Goal: Task Accomplishment & Management: Use online tool/utility

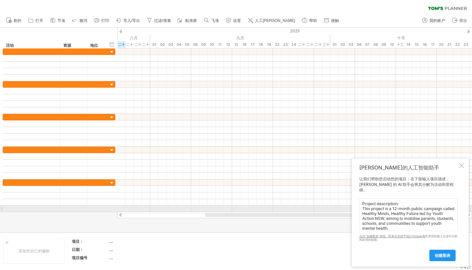
scroll to position [140, 0]
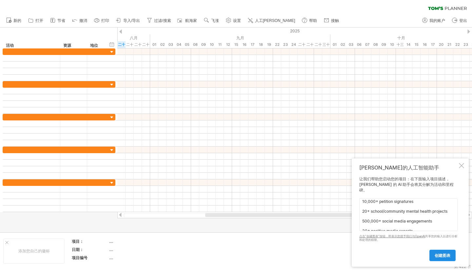
type textarea "Project description: This project is a 12-month public campaign called Healthy …"
click at [443, 257] on font "创建图表" at bounding box center [442, 255] width 16 height 5
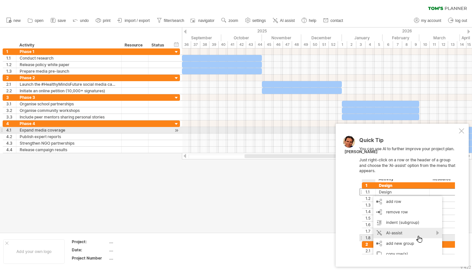
click at [463, 130] on div at bounding box center [461, 130] width 5 height 5
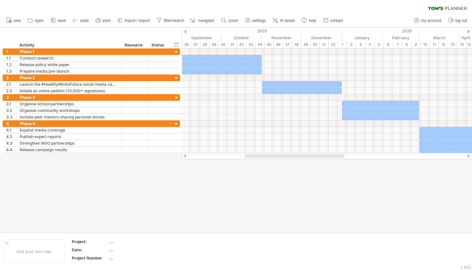
click at [469, 30] on div at bounding box center [468, 31] width 3 height 4
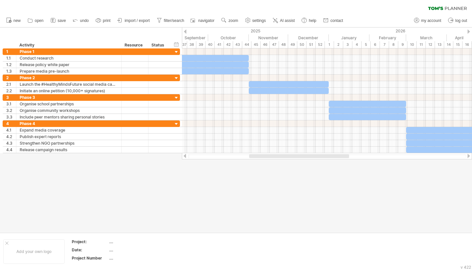
click at [469, 30] on div at bounding box center [468, 31] width 3 height 4
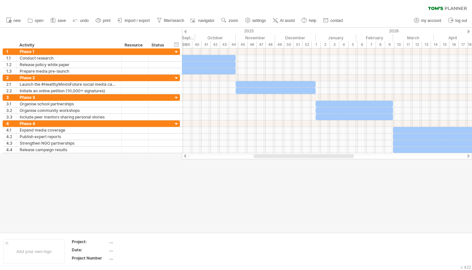
click at [469, 30] on div at bounding box center [468, 31] width 3 height 4
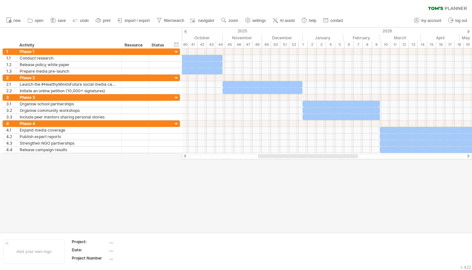
click at [469, 30] on div at bounding box center [468, 31] width 3 height 4
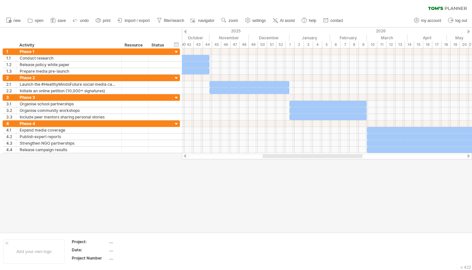
click at [469, 30] on div at bounding box center [468, 31] width 3 height 4
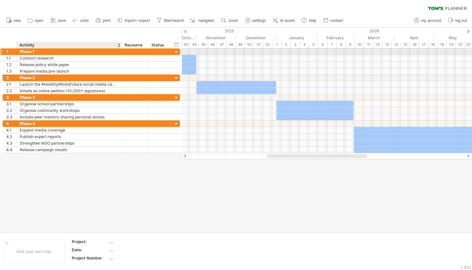
click at [81, 51] on div "Phase 1" at bounding box center [69, 51] width 98 height 6
click at [177, 52] on div at bounding box center [176, 52] width 6 height 6
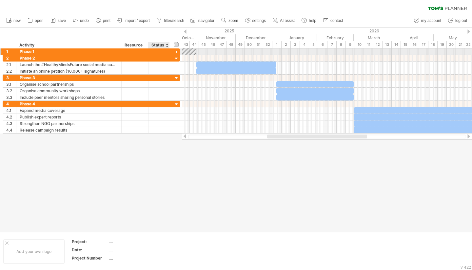
click at [176, 51] on div at bounding box center [176, 52] width 6 height 6
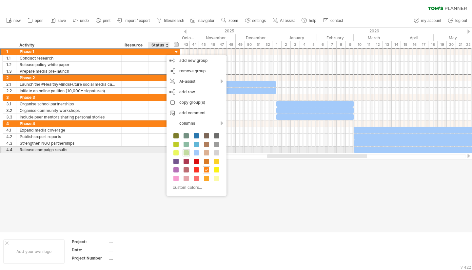
click at [185, 150] on span at bounding box center [185, 152] width 5 height 5
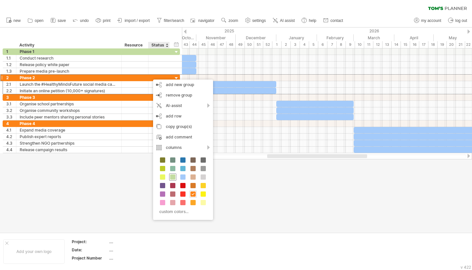
click at [173, 177] on span at bounding box center [172, 177] width 5 height 5
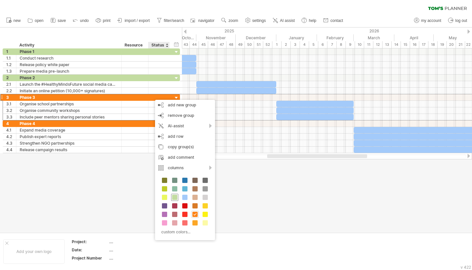
click at [175, 198] on span at bounding box center [174, 197] width 5 height 5
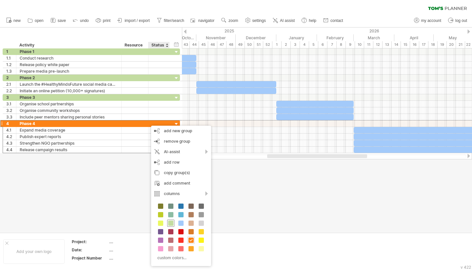
click at [170, 222] on span at bounding box center [170, 223] width 5 height 5
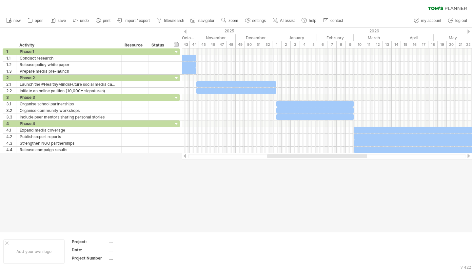
click at [212, 211] on div at bounding box center [236, 130] width 472 height 205
click at [241, 157] on div at bounding box center [326, 156] width 277 height 4
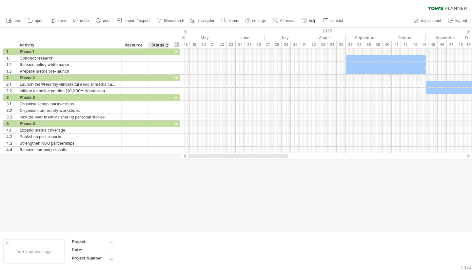
drag, startPoint x: 283, startPoint y: 155, endPoint x: 152, endPoint y: 155, distance: 131.0
click at [152, 155] on div "Trying to reach [DOMAIN_NAME] Connected again... 0% clear filter new 1" at bounding box center [236, 135] width 472 height 270
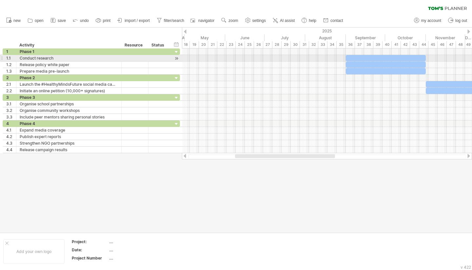
click at [388, 57] on div at bounding box center [386, 58] width 80 height 6
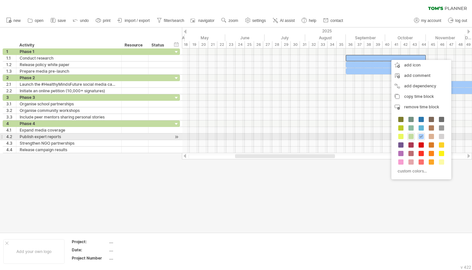
click at [412, 136] on span at bounding box center [410, 136] width 5 height 5
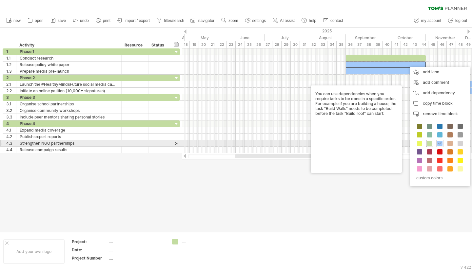
click at [430, 144] on span at bounding box center [429, 143] width 5 height 5
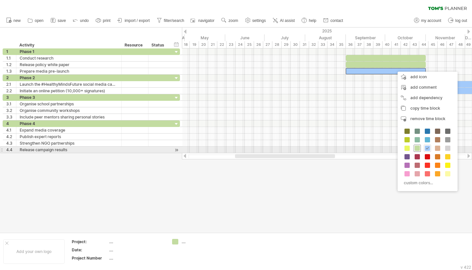
click at [417, 147] on span at bounding box center [416, 148] width 5 height 5
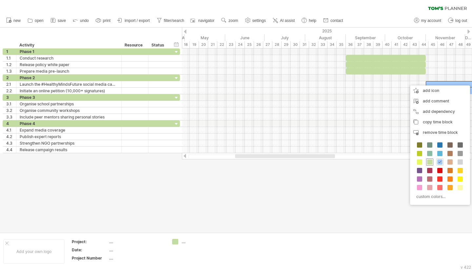
click at [430, 161] on span at bounding box center [429, 162] width 5 height 5
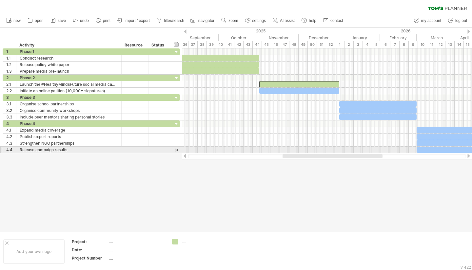
drag, startPoint x: 327, startPoint y: 156, endPoint x: 374, endPoint y: 153, distance: 47.6
click at [374, 153] on div "Trying to reach [DOMAIN_NAME] Connected again... 0% clear filter new 1" at bounding box center [236, 135] width 472 height 270
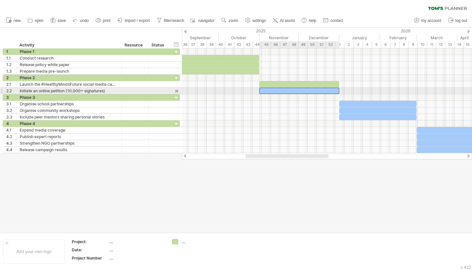
click at [321, 90] on div at bounding box center [299, 91] width 80 height 6
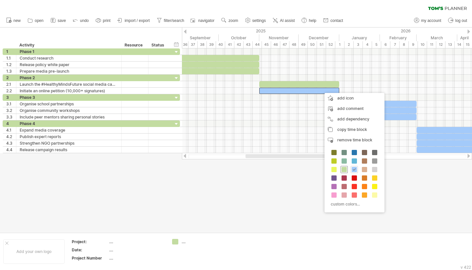
click at [343, 168] on span at bounding box center [343, 169] width 5 height 5
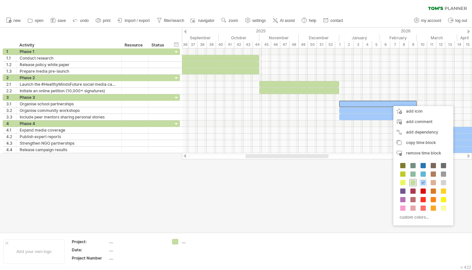
click at [413, 182] on span at bounding box center [412, 182] width 5 height 5
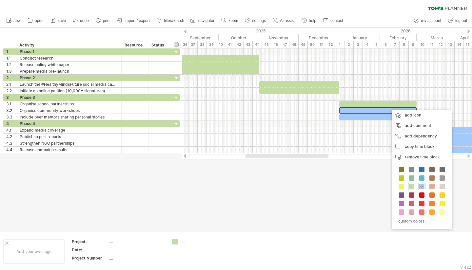
click at [409, 186] on span at bounding box center [411, 186] width 5 height 5
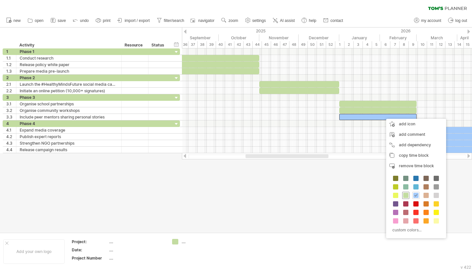
drag, startPoint x: 404, startPoint y: 194, endPoint x: 394, endPoint y: 189, distance: 11.4
click at [404, 194] on span at bounding box center [405, 195] width 5 height 5
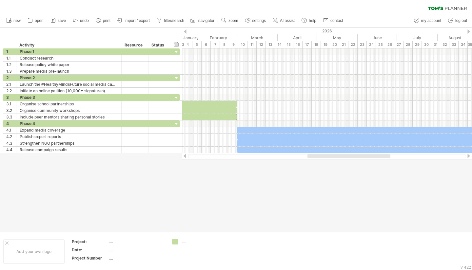
drag, startPoint x: 319, startPoint y: 156, endPoint x: 381, endPoint y: 158, distance: 62.0
click at [381, 158] on div at bounding box center [348, 156] width 83 height 4
click at [381, 158] on div at bounding box center [357, 156] width 100 height 4
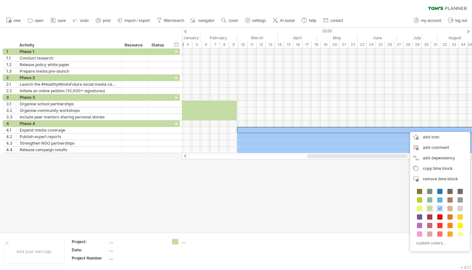
click at [432, 208] on div "custom colors..." at bounding box center [440, 217] width 60 height 67
click at [429, 207] on span at bounding box center [429, 208] width 5 height 5
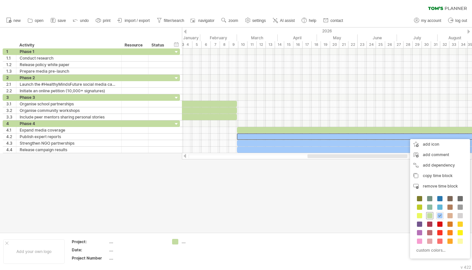
click at [428, 212] on div at bounding box center [429, 215] width 7 height 7
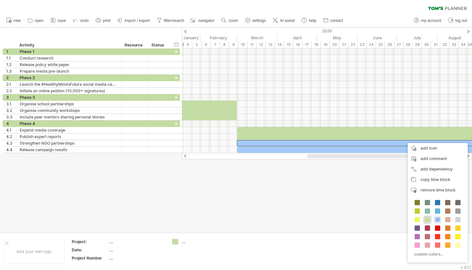
click at [425, 219] on span at bounding box center [427, 219] width 5 height 5
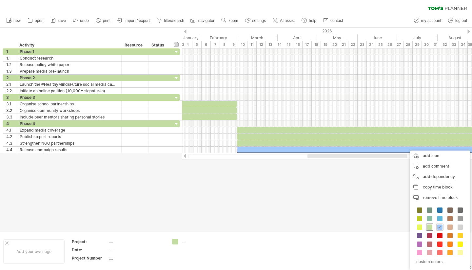
click at [429, 226] on span at bounding box center [429, 227] width 5 height 5
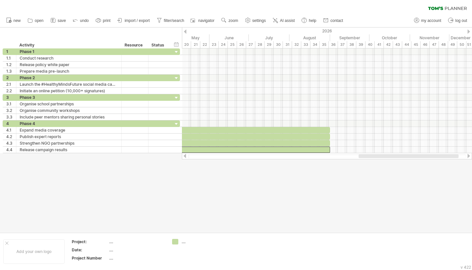
drag, startPoint x: 326, startPoint y: 158, endPoint x: 377, endPoint y: 165, distance: 51.6
click at [377, 165] on div "Trying to reach [DOMAIN_NAME] Connected again... 0% clear filter new 1" at bounding box center [236, 135] width 472 height 270
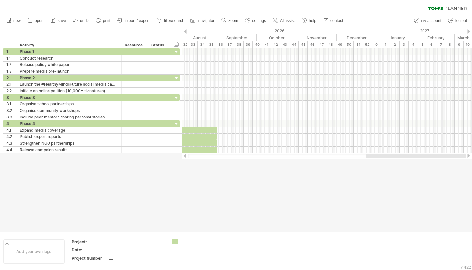
drag, startPoint x: 381, startPoint y: 157, endPoint x: 457, endPoint y: 156, distance: 75.4
click at [457, 156] on div at bounding box center [416, 156] width 100 height 4
click at [246, 36] on div "September" at bounding box center [236, 37] width 39 height 7
click at [244, 35] on div "September" at bounding box center [236, 37] width 39 height 7
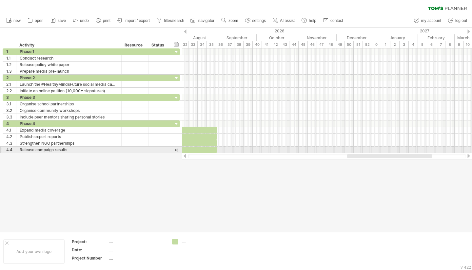
drag, startPoint x: 231, startPoint y: 26, endPoint x: 462, endPoint y: 153, distance: 263.6
click at [462, 153] on div "Trying to reach [DOMAIN_NAME] Connected again... 0% clear filter new 1" at bounding box center [236, 135] width 472 height 270
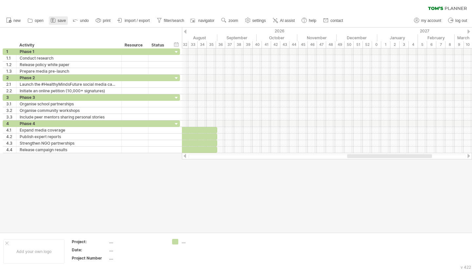
click at [53, 20] on rect at bounding box center [52, 20] width 1 height 1
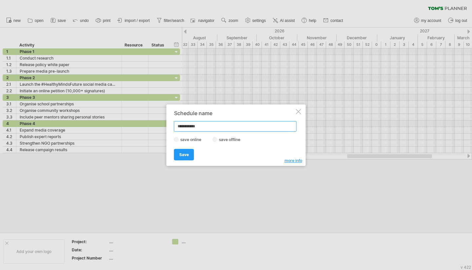
drag, startPoint x: 203, startPoint y: 127, endPoint x: 168, endPoint y: 124, distance: 35.9
click at [168, 124] on div "**********" at bounding box center [235, 136] width 139 height 62
type input "****"
click at [187, 156] on span "Save" at bounding box center [184, 154] width 10 height 5
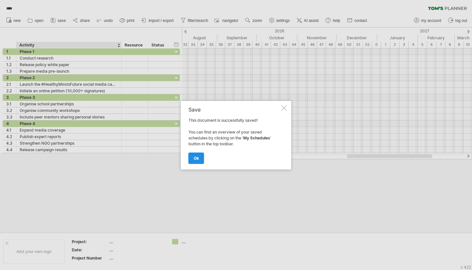
click at [202, 161] on link "ok" at bounding box center [196, 158] width 16 height 11
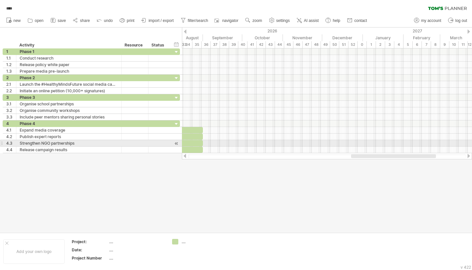
drag, startPoint x: 376, startPoint y: 158, endPoint x: 375, endPoint y: 143, distance: 14.7
click at [377, 144] on div "Trying to reach [DOMAIN_NAME] Connected again... 0% loading... **** clear filte…" at bounding box center [236, 135] width 472 height 270
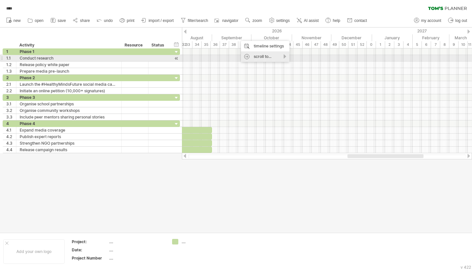
click at [273, 56] on div "scroll to..." at bounding box center [265, 56] width 48 height 10
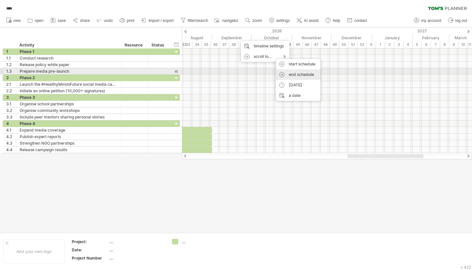
click at [300, 73] on div "end schedule" at bounding box center [298, 74] width 45 height 10
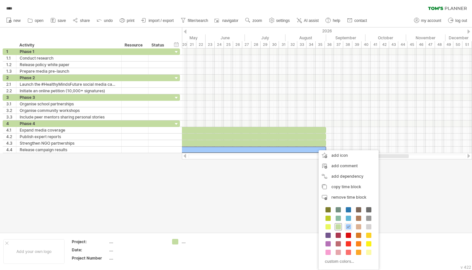
click at [337, 226] on span at bounding box center [337, 226] width 5 height 5
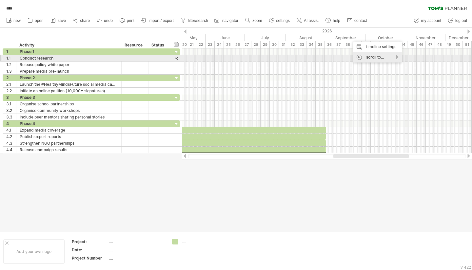
click at [381, 58] on div "scroll to..." at bounding box center [377, 57] width 48 height 10
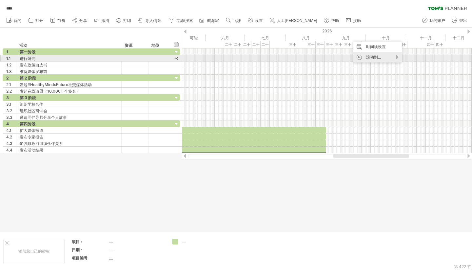
click at [382, 58] on div "滚动到..." at bounding box center [377, 57] width 48 height 10
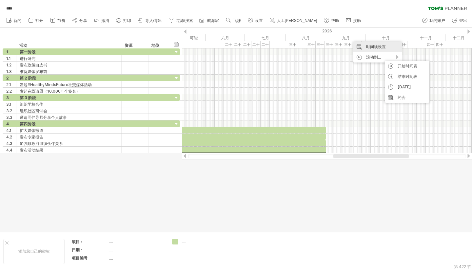
click at [392, 44] on div "时间线设置" at bounding box center [377, 47] width 48 height 10
select select "*"
select select "**"
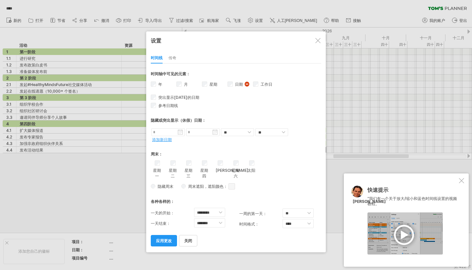
drag, startPoint x: 317, startPoint y: 41, endPoint x: 356, endPoint y: 34, distance: 39.8
click at [317, 41] on div at bounding box center [317, 40] width 5 height 5
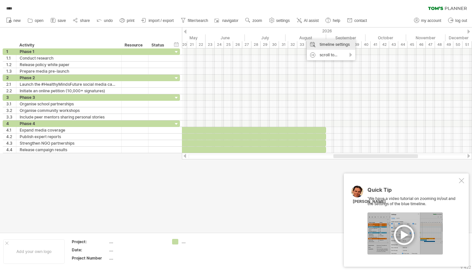
click at [332, 46] on div "timeline settings" at bounding box center [331, 44] width 48 height 10
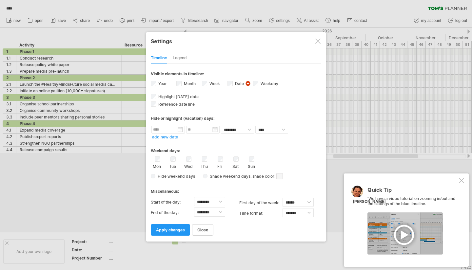
click at [172, 135] on link "add new date" at bounding box center [165, 137] width 26 height 5
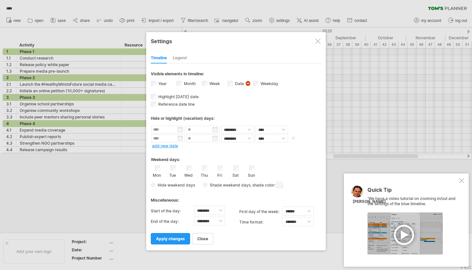
click at [292, 137] on span at bounding box center [293, 138] width 7 height 5
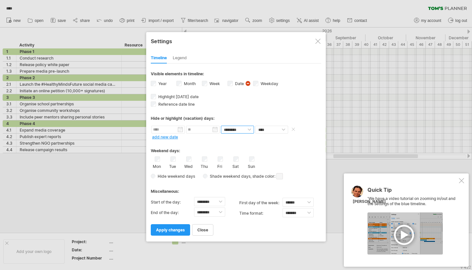
click at [250, 128] on select "******** ********" at bounding box center [237, 130] width 33 height 8
click at [461, 180] on div at bounding box center [461, 180] width 5 height 5
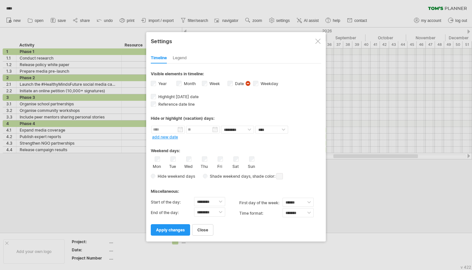
click at [177, 55] on div "Legend" at bounding box center [180, 58] width 14 height 10
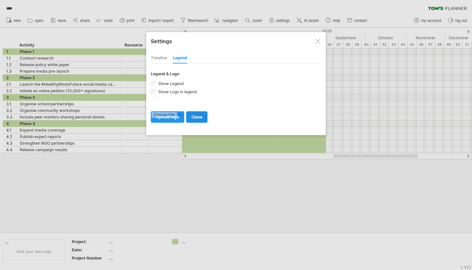
click at [199, 115] on span "close" at bounding box center [196, 117] width 11 height 5
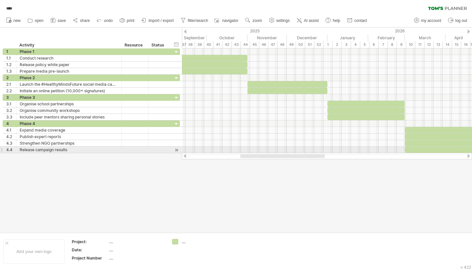
drag, startPoint x: 361, startPoint y: 155, endPoint x: 268, endPoint y: 151, distance: 93.1
click at [268, 151] on div "Trying to reach [DOMAIN_NAME] Connected again... 0% **** clear filter" at bounding box center [236, 135] width 472 height 270
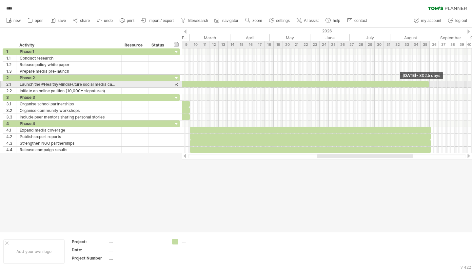
drag, startPoint x: 327, startPoint y: 81, endPoint x: 429, endPoint y: 82, distance: 101.9
click at [429, 82] on span at bounding box center [429, 84] width 3 height 6
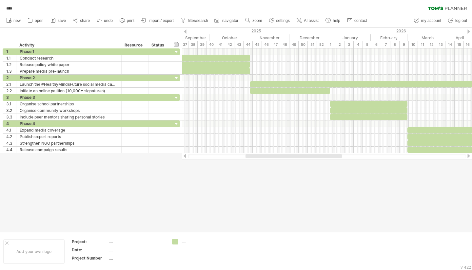
drag, startPoint x: 347, startPoint y: 157, endPoint x: 275, endPoint y: 155, distance: 71.4
click at [275, 155] on div at bounding box center [293, 156] width 96 height 4
click at [159, 21] on span "import / export" at bounding box center [160, 20] width 25 height 5
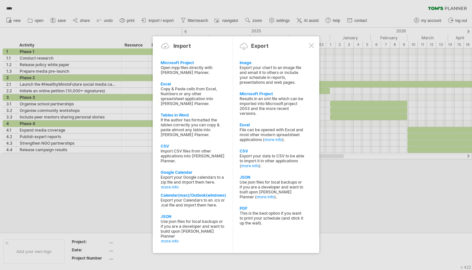
click at [310, 43] on div at bounding box center [311, 45] width 5 height 5
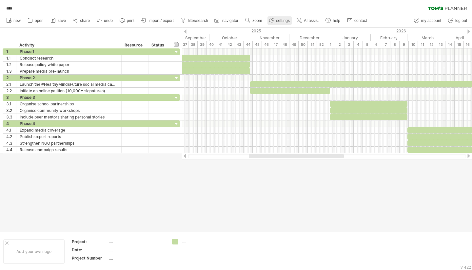
click at [292, 24] on link "settings" at bounding box center [279, 20] width 24 height 9
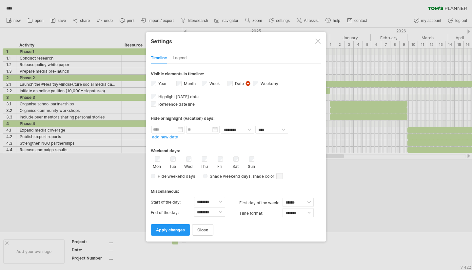
click at [318, 42] on div at bounding box center [317, 41] width 5 height 5
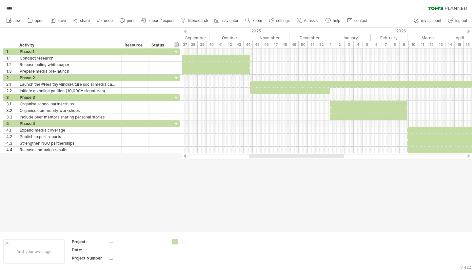
click at [287, 157] on div at bounding box center [296, 156] width 95 height 4
click at [108, 251] on table "Project: .... Date: .... Project Number ...." at bounding box center [118, 251] width 94 height 25
click at [111, 251] on div "...." at bounding box center [136, 250] width 55 height 6
click at [126, 181] on div at bounding box center [236, 130] width 472 height 205
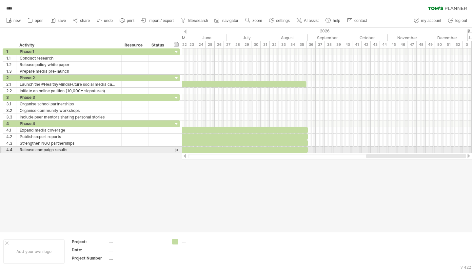
drag, startPoint x: 292, startPoint y: 157, endPoint x: 429, endPoint y: 152, distance: 137.4
click at [429, 152] on div "Trying to reach [DOMAIN_NAME] Connected again... 0% autosave... **** clear filt…" at bounding box center [236, 135] width 472 height 270
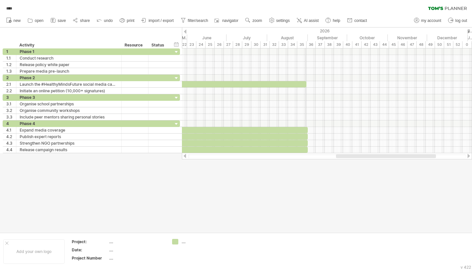
click at [306, 29] on div "2026" at bounding box center [228, 31] width 478 height 7
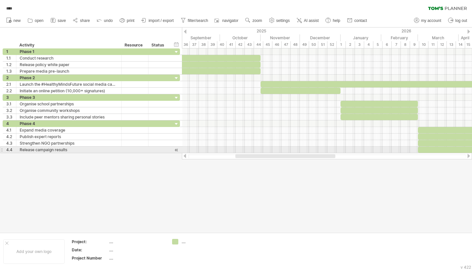
drag, startPoint x: 343, startPoint y: 155, endPoint x: 242, endPoint y: 151, distance: 100.7
click at [242, 151] on div "Trying to reach [DOMAIN_NAME] Connected again... 0% autosave... **** clear filt…" at bounding box center [236, 135] width 472 height 270
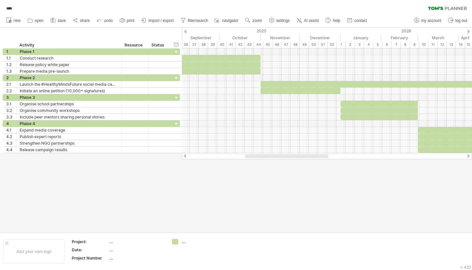
click at [200, 187] on div at bounding box center [236, 130] width 472 height 205
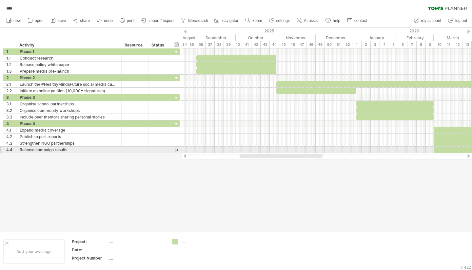
drag, startPoint x: 283, startPoint y: 158, endPoint x: 277, endPoint y: 149, distance: 10.2
click at [277, 149] on div "Trying to reach [DOMAIN_NAME] Connected again... 0% autosave... **** clear filt…" at bounding box center [236, 135] width 472 height 270
drag, startPoint x: 272, startPoint y: 149, endPoint x: 230, endPoint y: 147, distance: 42.7
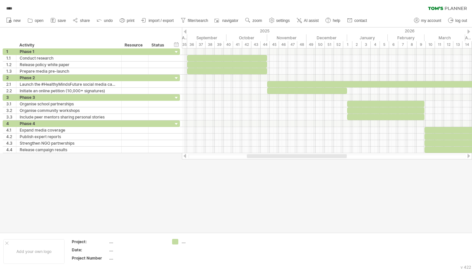
drag, startPoint x: 265, startPoint y: 155, endPoint x: 269, endPoint y: 158, distance: 4.2
click at [269, 158] on div at bounding box center [297, 156] width 100 height 4
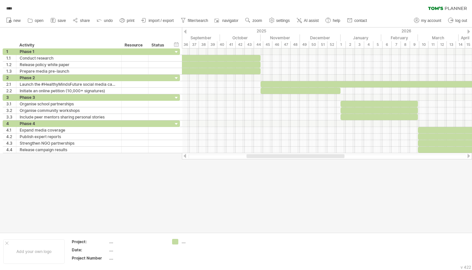
drag, startPoint x: 336, startPoint y: 157, endPoint x: 327, endPoint y: 151, distance: 10.4
click at [328, 152] on div "Trying to reach [DOMAIN_NAME] Connected again... 0% autosave... **** clear filt…" at bounding box center [236, 135] width 472 height 270
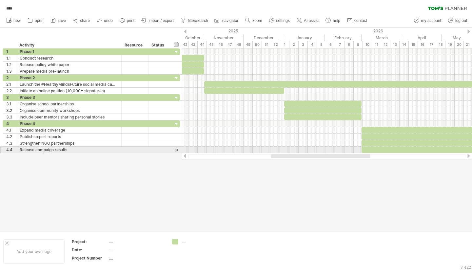
drag, startPoint x: 304, startPoint y: 156, endPoint x: 332, endPoint y: 153, distance: 28.7
click at [332, 153] on div "Trying to reach [DOMAIN_NAME] Connected again... 0% autosave... **** clear filt…" at bounding box center [236, 135] width 472 height 270
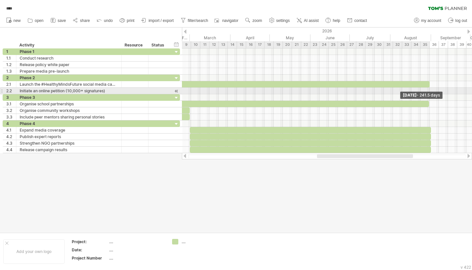
drag, startPoint x: 361, startPoint y: 103, endPoint x: 429, endPoint y: 93, distance: 68.2
click at [429, 93] on div "[DATE] - 241.5 days [DATE]" at bounding box center [327, 100] width 290 height 105
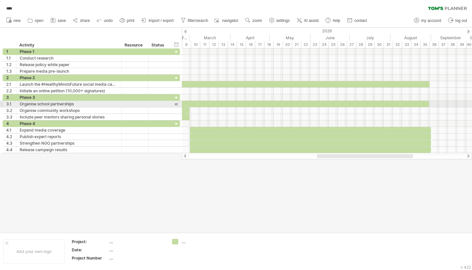
click at [430, 105] on div at bounding box center [327, 104] width 290 height 7
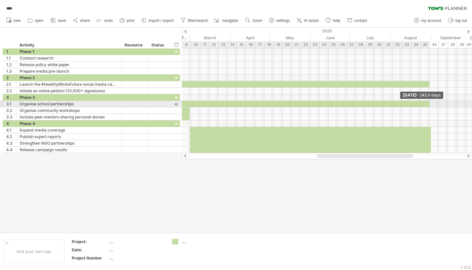
click at [428, 103] on span at bounding box center [429, 104] width 3 height 6
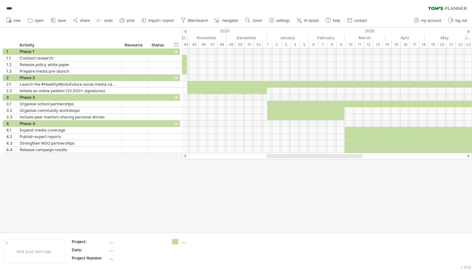
drag, startPoint x: 357, startPoint y: 157, endPoint x: 306, endPoint y: 156, distance: 50.8
click at [306, 156] on div at bounding box center [314, 156] width 96 height 4
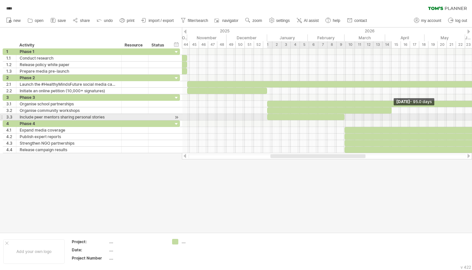
drag, startPoint x: 344, startPoint y: 110, endPoint x: 390, endPoint y: 114, distance: 47.1
click at [390, 114] on div "[DATE] - 95.0 days [DATE]" at bounding box center [327, 100] width 290 height 105
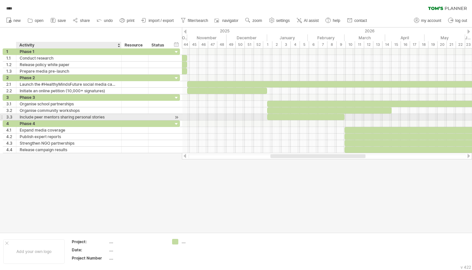
click at [98, 116] on div "Include peer mentors sharing personal stories" at bounding box center [69, 117] width 98 height 6
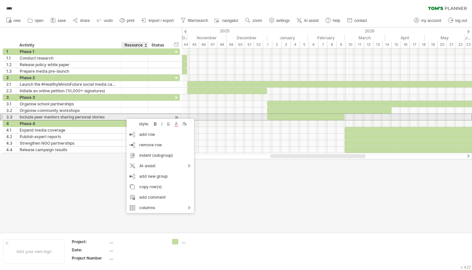
click at [115, 115] on div "Include peer mentors sharing personal stories" at bounding box center [69, 117] width 98 height 6
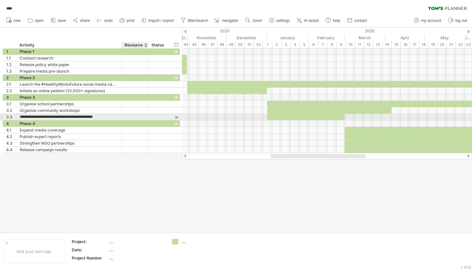
type input "**********"
click at [115, 115] on input "**********" at bounding box center [69, 117] width 98 height 6
click at [3, 114] on div at bounding box center [1, 117] width 3 height 7
click at [1, 114] on div at bounding box center [1, 117] width 3 height 7
click at [2, 116] on div at bounding box center [1, 117] width 3 height 7
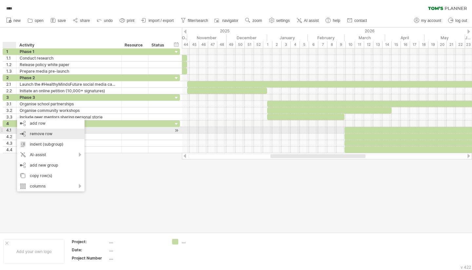
click at [30, 131] on div "remove row remove selected rows" at bounding box center [50, 134] width 67 height 10
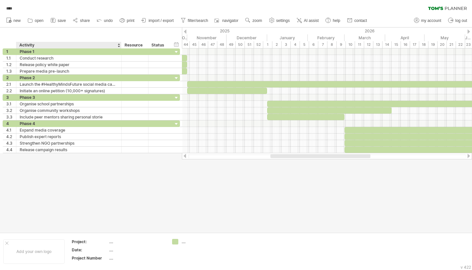
click at [178, 192] on div at bounding box center [236, 130] width 472 height 205
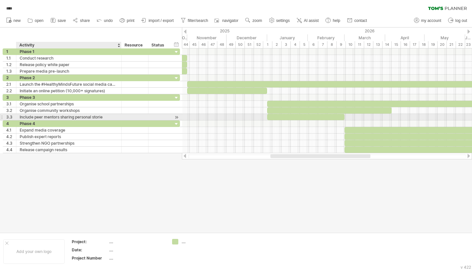
click at [77, 114] on div "Include peer mentors sharing personal storie" at bounding box center [69, 117] width 98 height 6
click at [83, 115] on div "Include peer mentors sharing personal storie" at bounding box center [69, 117] width 98 height 6
click at [171, 116] on div "**********" at bounding box center [91, 117] width 177 height 7
click at [174, 116] on div at bounding box center [176, 117] width 6 height 7
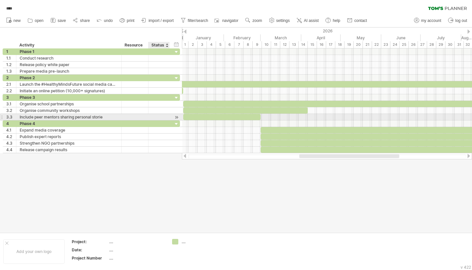
click at [174, 116] on div at bounding box center [176, 117] width 6 height 7
click at [1, 114] on div at bounding box center [1, 117] width 3 height 7
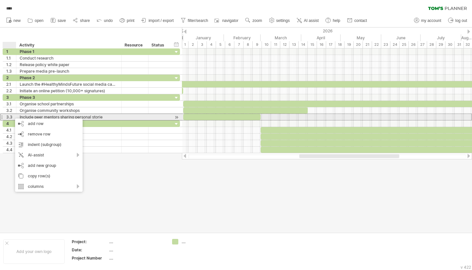
click at [12, 115] on div "3.3" at bounding box center [11, 117] width 10 height 6
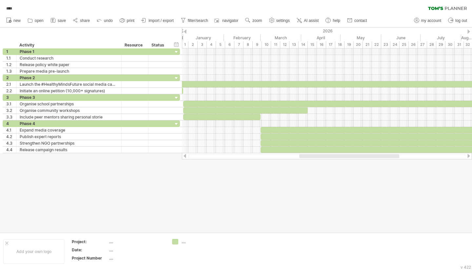
drag, startPoint x: 358, startPoint y: 159, endPoint x: 389, endPoint y: 161, distance: 31.5
click at [389, 161] on div "Trying to reach [DOMAIN_NAME] Connected again... 0% autosave... **** clear filt…" at bounding box center [236, 135] width 472 height 270
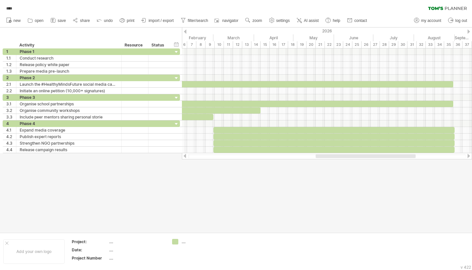
drag, startPoint x: 383, startPoint y: 156, endPoint x: 400, endPoint y: 154, distance: 16.5
click at [400, 154] on div at bounding box center [327, 156] width 290 height 7
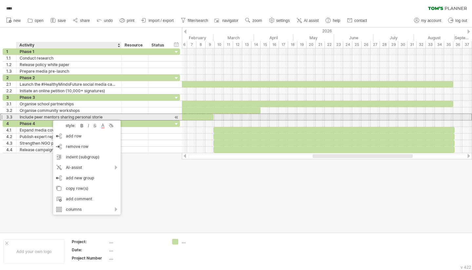
click at [71, 115] on div "Include peer mentors sharing personal storie" at bounding box center [69, 117] width 98 height 6
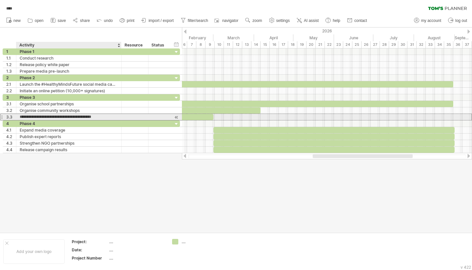
click at [71, 115] on input "**********" at bounding box center [69, 117] width 98 height 6
click at [104, 116] on input "**********" at bounding box center [69, 117] width 98 height 6
drag, startPoint x: 91, startPoint y: 116, endPoint x: 0, endPoint y: 116, distance: 91.4
click at [0, 116] on div "**********" at bounding box center [90, 100] width 180 height 105
click at [9, 116] on div "3.3" at bounding box center [11, 117] width 10 height 6
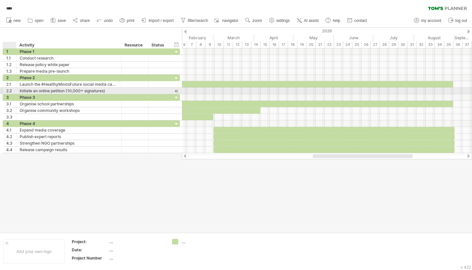
click at [5, 91] on div "2.2" at bounding box center [9, 91] width 13 height 6
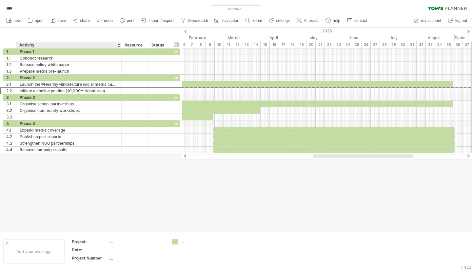
click at [109, 46] on div "Activity" at bounding box center [68, 45] width 98 height 7
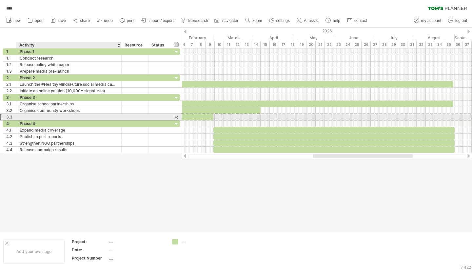
click at [27, 115] on div at bounding box center [69, 117] width 98 height 6
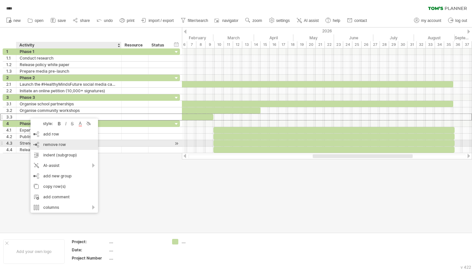
click at [54, 142] on div "remove row remove selected rows" at bounding box center [63, 145] width 67 height 10
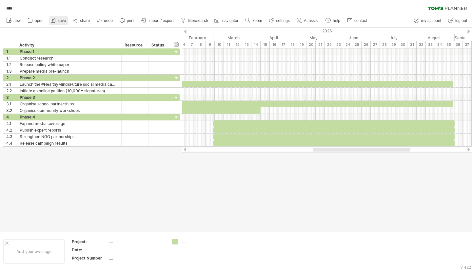
click at [65, 19] on span "save" at bounding box center [62, 20] width 8 height 5
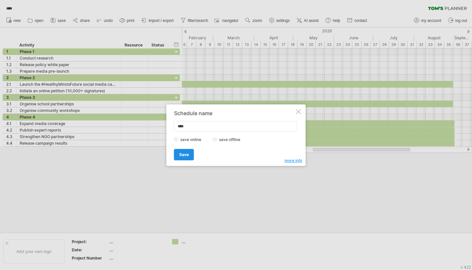
click at [190, 157] on link "Save" at bounding box center [184, 154] width 20 height 11
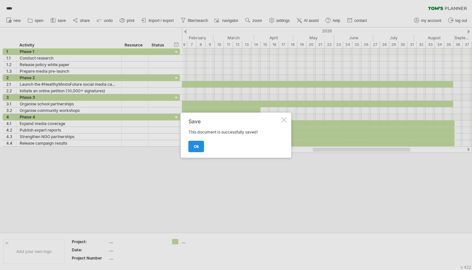
click at [199, 144] on link "ok" at bounding box center [196, 146] width 16 height 11
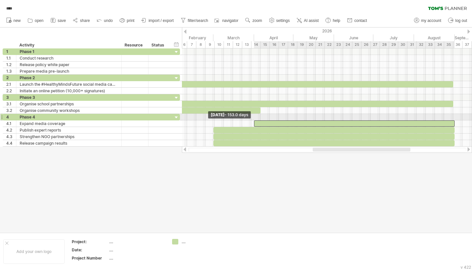
drag, startPoint x: 214, startPoint y: 122, endPoint x: 255, endPoint y: 120, distance: 40.7
click at [255, 121] on span at bounding box center [254, 124] width 3 height 6
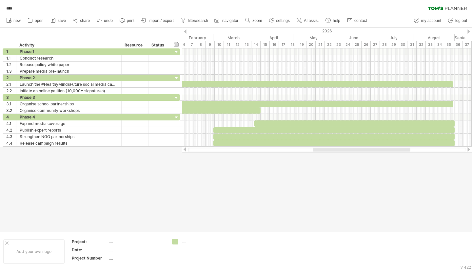
click at [208, 44] on div "9" at bounding box center [209, 44] width 9 height 7
click at [254, 41] on div "timeline settings" at bounding box center [262, 43] width 48 height 10
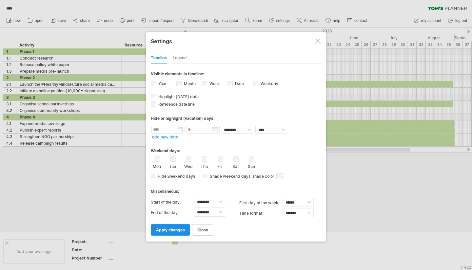
click at [179, 228] on span "apply changes" at bounding box center [170, 230] width 29 height 5
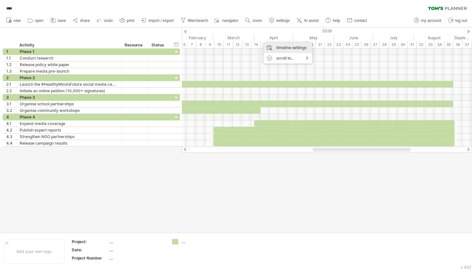
click at [284, 48] on div "timeline settings" at bounding box center [287, 48] width 48 height 10
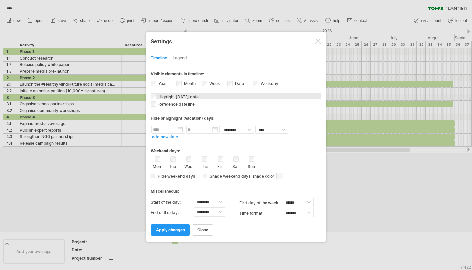
click at [178, 95] on span "Highlight [DATE] date" at bounding box center [178, 96] width 42 height 5
click at [181, 228] on span "apply changes" at bounding box center [170, 230] width 29 height 5
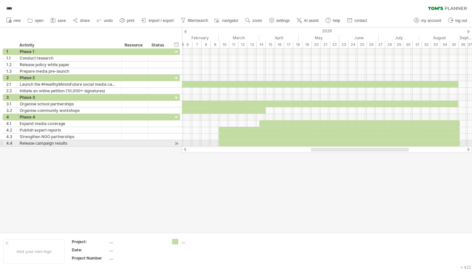
drag, startPoint x: 321, startPoint y: 148, endPoint x: 320, endPoint y: 145, distance: 4.0
click at [320, 145] on div "Trying to reach [DOMAIN_NAME] Connected again... 0% autosave... **** clear filt…" at bounding box center [236, 135] width 472 height 270
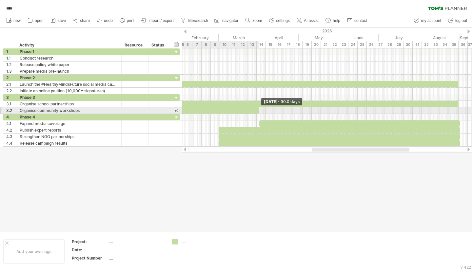
drag, startPoint x: 266, startPoint y: 110, endPoint x: 259, endPoint y: 110, distance: 6.6
click at [259, 110] on span at bounding box center [259, 110] width 3 height 6
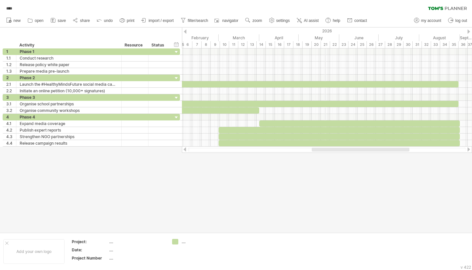
click at [324, 44] on div "21" at bounding box center [325, 44] width 9 height 7
click at [302, 43] on div "19" at bounding box center [306, 44] width 9 height 7
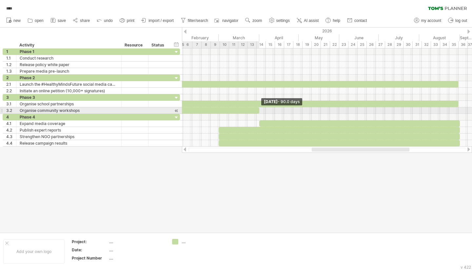
click at [259, 109] on span at bounding box center [259, 110] width 3 height 6
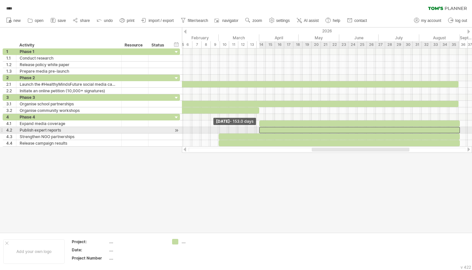
drag, startPoint x: 219, startPoint y: 127, endPoint x: 260, endPoint y: 129, distance: 40.7
click at [260, 129] on span at bounding box center [259, 130] width 3 height 6
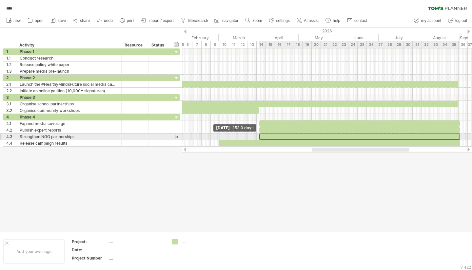
drag, startPoint x: 219, startPoint y: 133, endPoint x: 259, endPoint y: 136, distance: 40.4
click at [259, 136] on span at bounding box center [259, 137] width 3 height 6
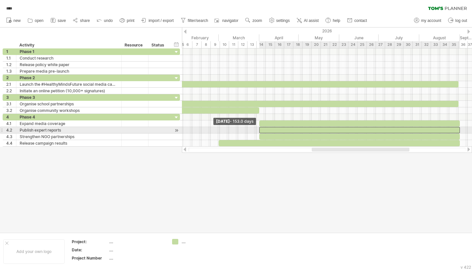
click at [260, 129] on span at bounding box center [259, 130] width 3 height 6
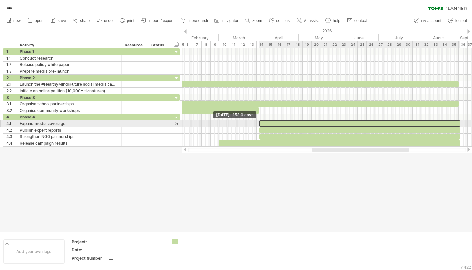
click at [260, 124] on span at bounding box center [259, 124] width 3 height 6
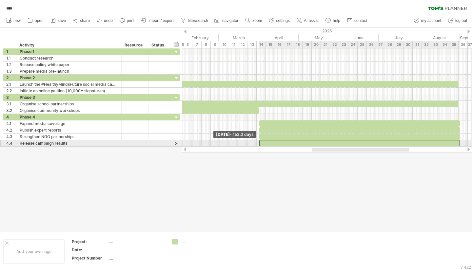
drag, startPoint x: 217, startPoint y: 141, endPoint x: 257, endPoint y: 142, distance: 40.3
click at [258, 142] on span at bounding box center [259, 143] width 3 height 6
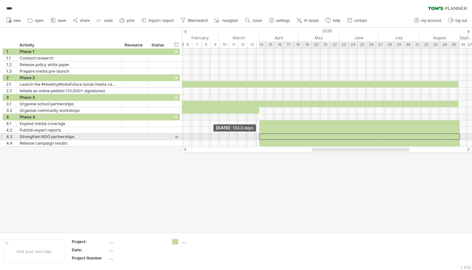
click at [259, 135] on span at bounding box center [259, 137] width 3 height 6
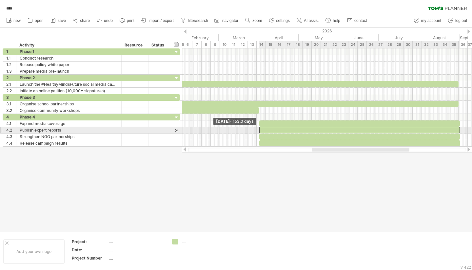
click at [259, 131] on span at bounding box center [259, 130] width 3 height 6
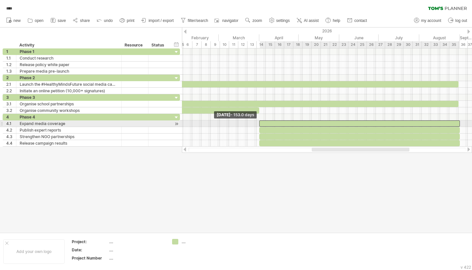
click at [259, 124] on span at bounding box center [259, 124] width 3 height 6
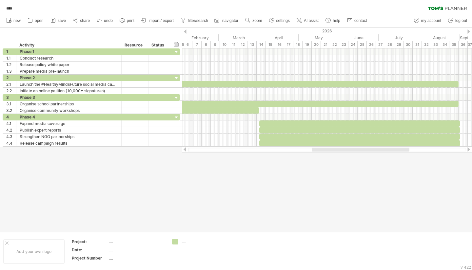
click at [259, 167] on div at bounding box center [236, 130] width 472 height 205
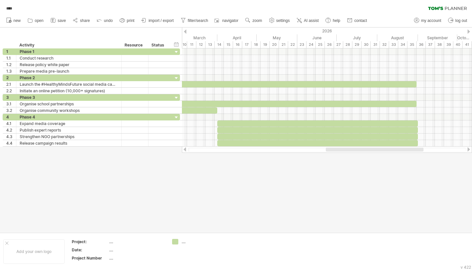
drag, startPoint x: 330, startPoint y: 149, endPoint x: 344, endPoint y: 150, distance: 14.1
click at [344, 150] on div at bounding box center [375, 150] width 98 height 4
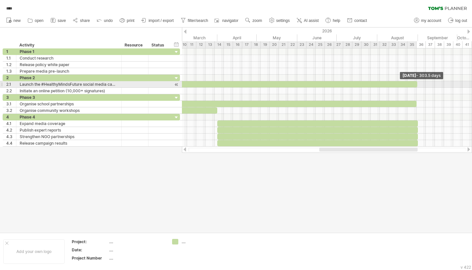
click at [417, 85] on span at bounding box center [417, 84] width 3 height 6
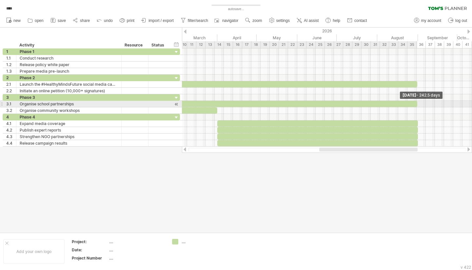
click at [417, 105] on span at bounding box center [417, 104] width 3 height 6
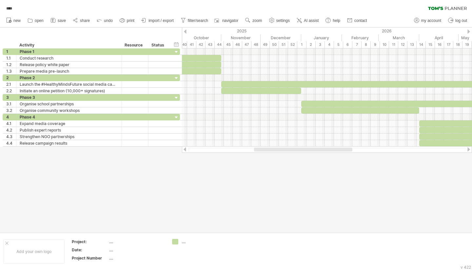
drag, startPoint x: 340, startPoint y: 152, endPoint x: 275, endPoint y: 151, distance: 65.2
click at [275, 151] on div at bounding box center [303, 150] width 98 height 4
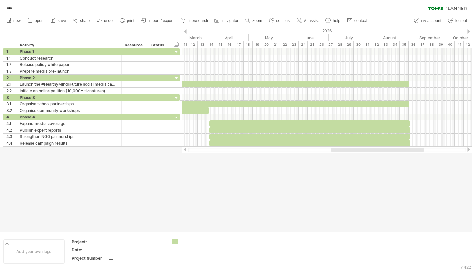
drag, startPoint x: 295, startPoint y: 150, endPoint x: 367, endPoint y: 150, distance: 72.1
click at [367, 150] on div at bounding box center [378, 150] width 94 height 4
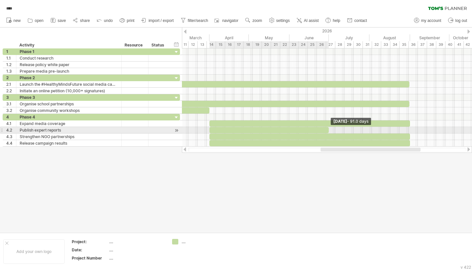
drag, startPoint x: 410, startPoint y: 129, endPoint x: 329, endPoint y: 128, distance: 81.3
click at [329, 128] on span at bounding box center [328, 130] width 3 height 6
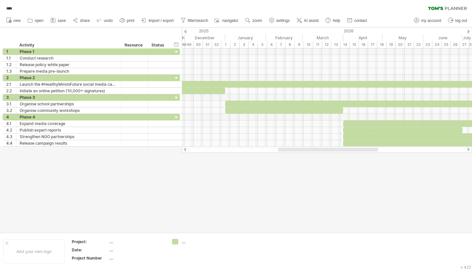
drag, startPoint x: 326, startPoint y: 149, endPoint x: 284, endPoint y: 153, distance: 42.8
click at [284, 153] on div "Trying to reach [DOMAIN_NAME] Connected again... 0% autosave... **** clear filt…" at bounding box center [236, 135] width 472 height 270
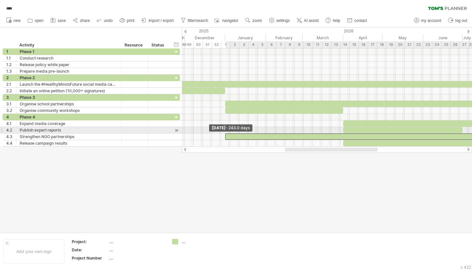
drag, startPoint x: 344, startPoint y: 136, endPoint x: 226, endPoint y: 133, distance: 118.0
click at [226, 134] on span at bounding box center [225, 137] width 3 height 6
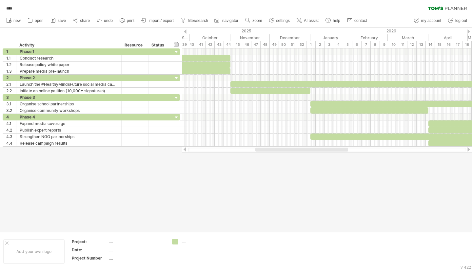
drag, startPoint x: 306, startPoint y: 150, endPoint x: 276, endPoint y: 151, distance: 29.5
click at [276, 151] on div at bounding box center [301, 150] width 93 height 4
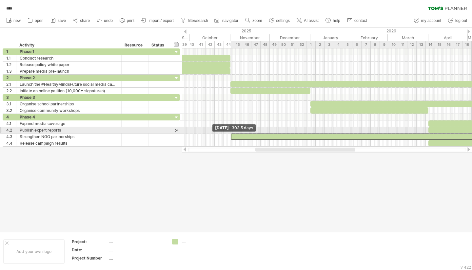
drag, startPoint x: 310, startPoint y: 136, endPoint x: 230, endPoint y: 131, distance: 79.8
click at [230, 131] on div "[DATE] - 91.0 days [DATE] - 303.5 days" at bounding box center [327, 97] width 290 height 98
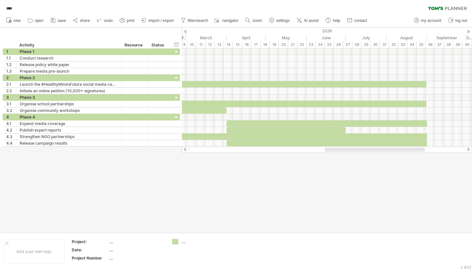
drag, startPoint x: 330, startPoint y: 150, endPoint x: 400, endPoint y: 154, distance: 69.6
click at [400, 154] on div "Trying to reach [DOMAIN_NAME] Connected again... 0% autosave... **** clear filt…" at bounding box center [236, 135] width 472 height 270
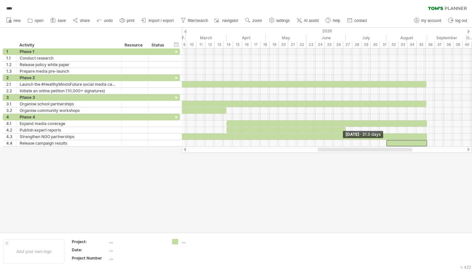
drag, startPoint x: 227, startPoint y: 143, endPoint x: 387, endPoint y: 153, distance: 159.9
click at [387, 153] on div "Trying to reach [DOMAIN_NAME] Connected again... 0% autosave... **** clear filt…" at bounding box center [236, 135] width 472 height 270
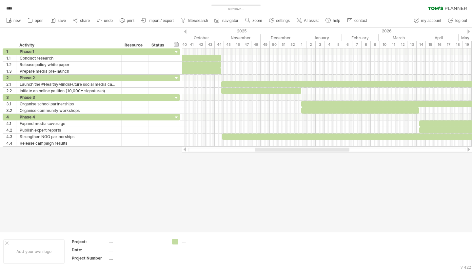
drag, startPoint x: 383, startPoint y: 149, endPoint x: 320, endPoint y: 158, distance: 63.5
click at [320, 158] on div "Trying to reach [DOMAIN_NAME] Connected again... 0% autosave... **** clear filt…" at bounding box center [236, 135] width 472 height 270
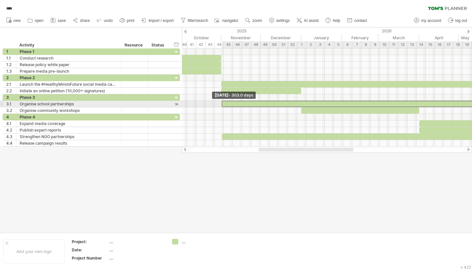
drag, startPoint x: 301, startPoint y: 103, endPoint x: 222, endPoint y: 104, distance: 79.3
click at [222, 104] on span at bounding box center [221, 104] width 3 height 6
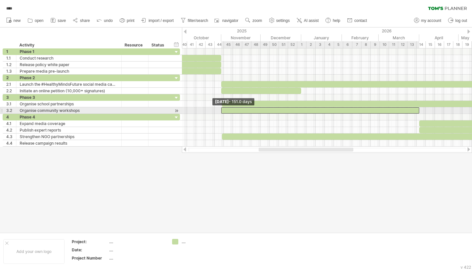
drag, startPoint x: 302, startPoint y: 110, endPoint x: 222, endPoint y: 114, distance: 80.0
click at [222, 114] on div "[DATE] - 91.0 days [DATE] - 151.0 days" at bounding box center [327, 97] width 290 height 98
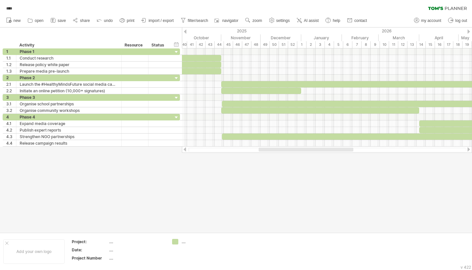
click at [284, 186] on div at bounding box center [236, 130] width 472 height 205
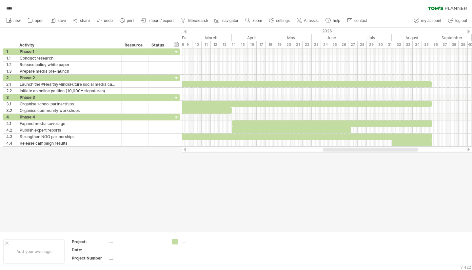
drag, startPoint x: 305, startPoint y: 149, endPoint x: 370, endPoint y: 153, distance: 64.7
click at [370, 153] on div "Trying to reach [DOMAIN_NAME] Connected again... 0% autosave... **** clear filt…" at bounding box center [236, 135] width 472 height 270
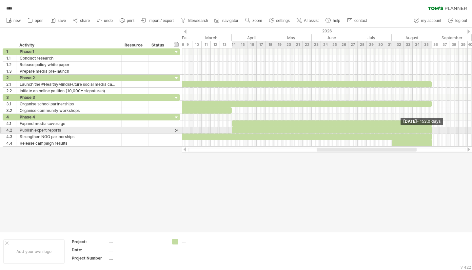
drag, startPoint x: 350, startPoint y: 129, endPoint x: 431, endPoint y: 132, distance: 81.3
click at [431, 132] on div "[DATE] - 153.0 days [DATE] - 151.0 days" at bounding box center [327, 97] width 290 height 98
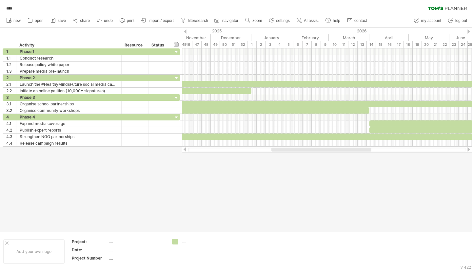
drag, startPoint x: 346, startPoint y: 150, endPoint x: 301, endPoint y: 148, distance: 44.6
click at [301, 148] on div at bounding box center [321, 150] width 100 height 4
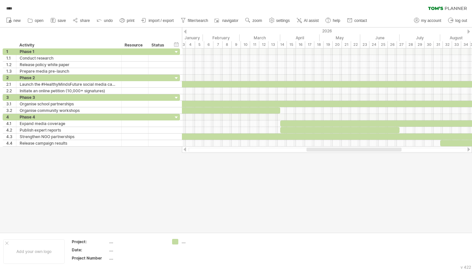
drag, startPoint x: 360, startPoint y: 151, endPoint x: 391, endPoint y: 150, distance: 30.8
click at [391, 150] on div at bounding box center [353, 150] width 95 height 4
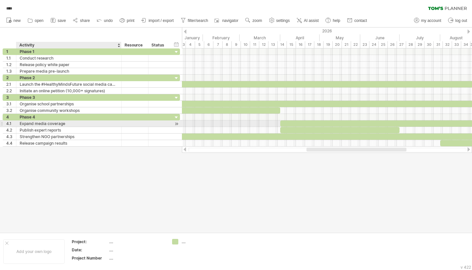
click at [78, 123] on div "Expand media coverage" at bounding box center [69, 124] width 98 height 6
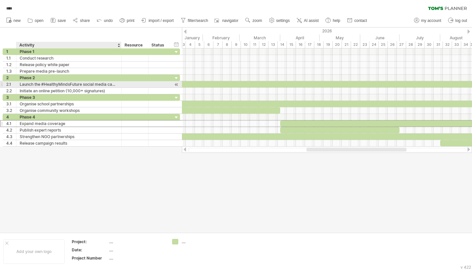
click at [113, 83] on div "Launch the #HealthyMindsFuture social media campaign" at bounding box center [69, 84] width 98 height 6
click at [122, 84] on div at bounding box center [135, 84] width 27 height 6
click at [109, 84] on div "Launch the #HealthyMindsFuture social media campaign" at bounding box center [69, 84] width 98 height 6
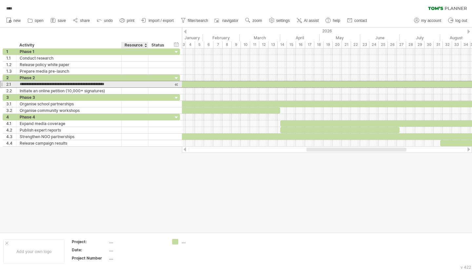
click at [126, 84] on div at bounding box center [135, 84] width 20 height 6
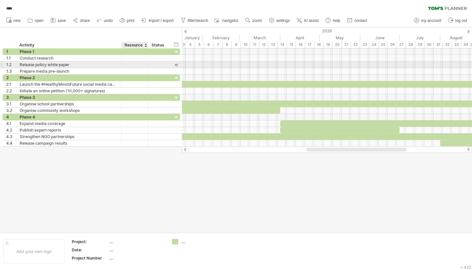
drag, startPoint x: 134, startPoint y: 33, endPoint x: 146, endPoint y: 64, distance: 33.4
click at [146, 65] on div "Trying to reach [DOMAIN_NAME] Connected again... 0% autosave... **** clear filt…" at bounding box center [236, 135] width 472 height 270
click at [145, 61] on div at bounding box center [135, 58] width 27 height 6
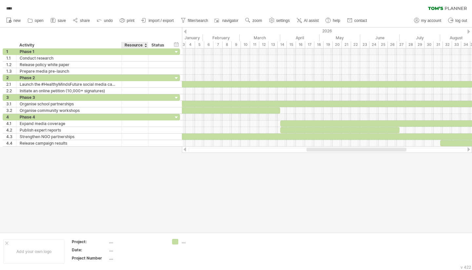
click at [141, 43] on div "Resource" at bounding box center [134, 45] width 20 height 7
click at [132, 36] on div "hide start/end/duration show start/end/duration ******** Activity ******** Reso…" at bounding box center [91, 38] width 182 height 21
click at [136, 48] on div "Resource" at bounding box center [134, 45] width 20 height 7
drag, startPoint x: 135, startPoint y: 86, endPoint x: 135, endPoint y: 114, distance: 27.5
click at [135, 86] on div at bounding box center [135, 84] width 20 height 6
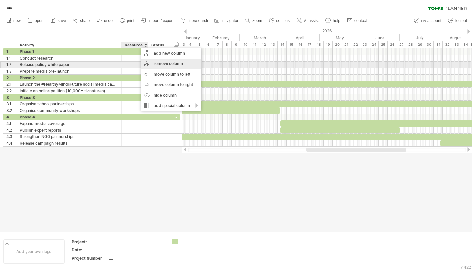
click at [155, 64] on div "remove column" at bounding box center [171, 64] width 60 height 10
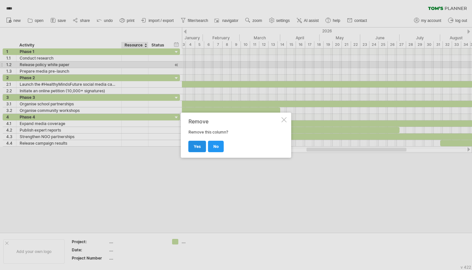
click at [197, 146] on span "yes" at bounding box center [197, 146] width 7 height 5
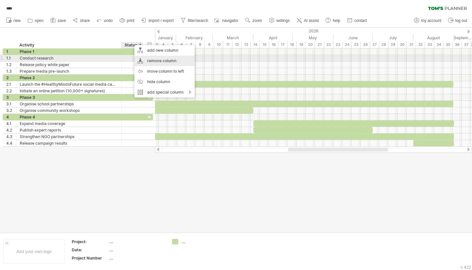
click at [145, 61] on div "remove column" at bounding box center [164, 61] width 60 height 10
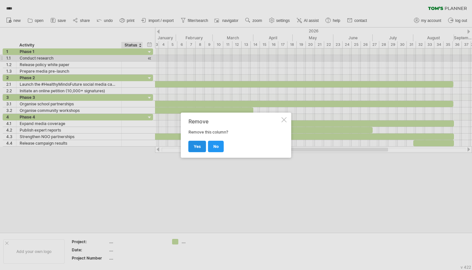
click at [197, 146] on span "yes" at bounding box center [197, 146] width 7 height 5
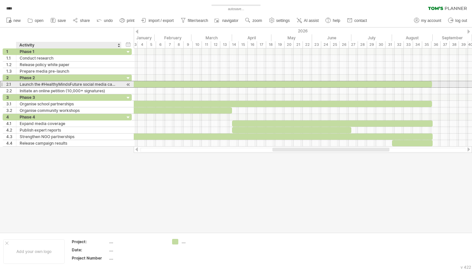
click at [106, 84] on div "Launch the #HealthyMindsFuture social media campaign" at bounding box center [69, 84] width 98 height 6
click at [83, 83] on input "**********" at bounding box center [69, 84] width 98 height 6
click at [84, 84] on input "**********" at bounding box center [69, 84] width 98 height 6
click at [83, 84] on input "**********" at bounding box center [69, 84] width 98 height 6
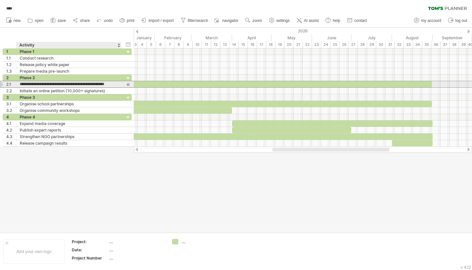
click at [83, 84] on input "**********" at bounding box center [69, 84] width 98 height 6
click at [90, 83] on input "**********" at bounding box center [69, 84] width 98 height 6
drag, startPoint x: 83, startPoint y: 83, endPoint x: 107, endPoint y: 85, distance: 25.0
click at [107, 85] on input "**********" at bounding box center [69, 84] width 98 height 6
type input "**********"
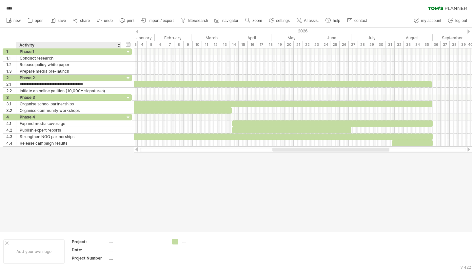
click at [88, 181] on div at bounding box center [236, 130] width 472 height 205
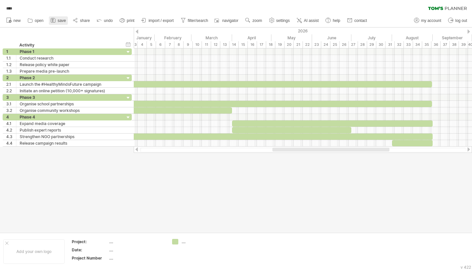
click at [60, 22] on span "save" at bounding box center [62, 20] width 8 height 5
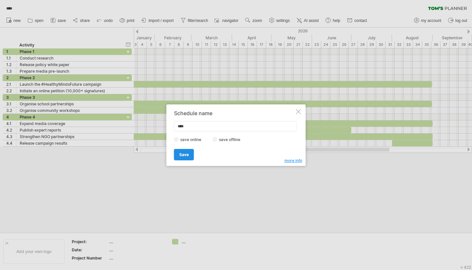
click at [181, 157] on link "Save" at bounding box center [184, 154] width 20 height 11
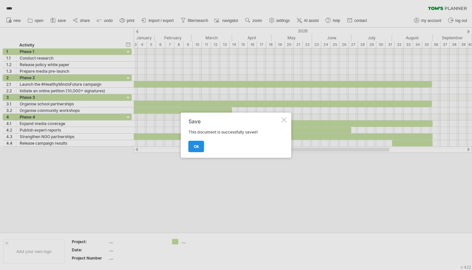
click at [194, 146] on span "ok" at bounding box center [196, 146] width 5 height 5
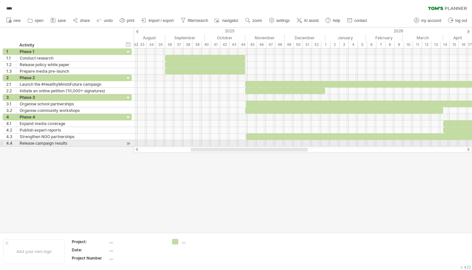
drag, startPoint x: 285, startPoint y: 148, endPoint x: 205, endPoint y: 143, distance: 80.1
click at [205, 143] on div "Trying to reach [DOMAIN_NAME] Connected again... 0% loading... **** clear filte…" at bounding box center [236, 135] width 472 height 270
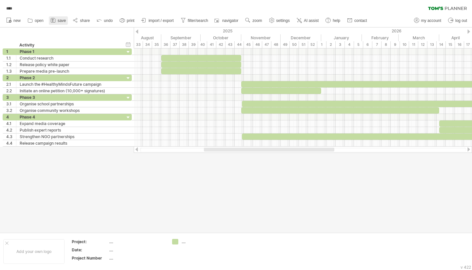
click at [58, 18] on link "save" at bounding box center [58, 20] width 19 height 9
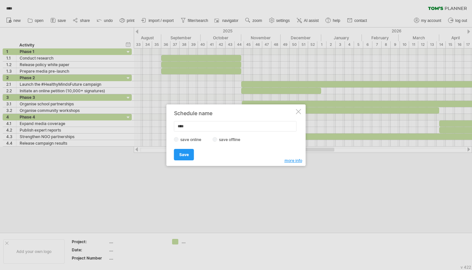
click at [234, 141] on label "save offline" at bounding box center [231, 139] width 29 height 5
click at [180, 156] on span "Save" at bounding box center [184, 154] width 10 height 5
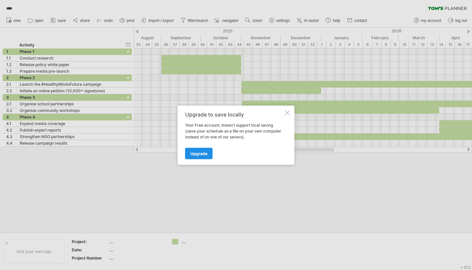
click at [197, 155] on span "Upgrade" at bounding box center [198, 153] width 17 height 5
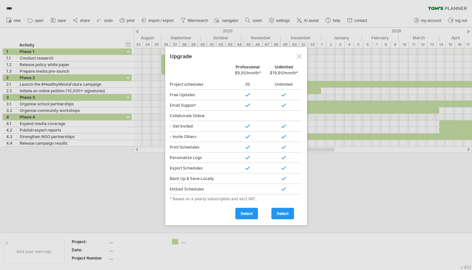
click at [297, 54] on div at bounding box center [298, 56] width 5 height 5
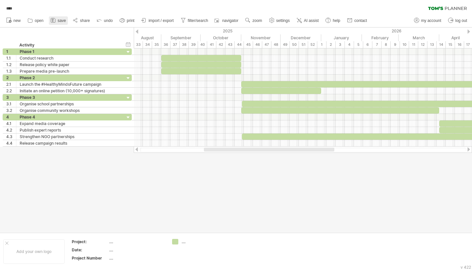
click at [61, 20] on span "save" at bounding box center [62, 20] width 8 height 5
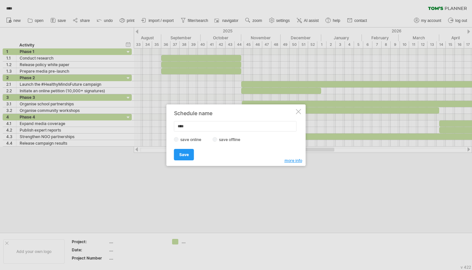
click at [225, 140] on label "save offline" at bounding box center [231, 139] width 29 height 5
click at [189, 152] on link "Save" at bounding box center [184, 154] width 20 height 11
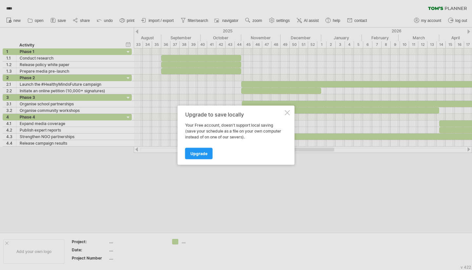
click at [286, 113] on div at bounding box center [287, 112] width 5 height 5
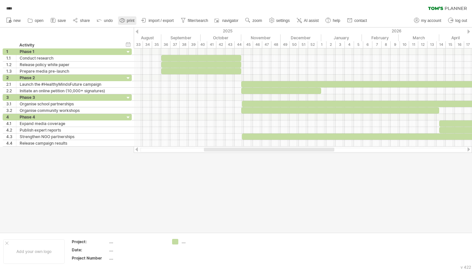
click at [124, 22] on icon at bounding box center [122, 20] width 5 height 3
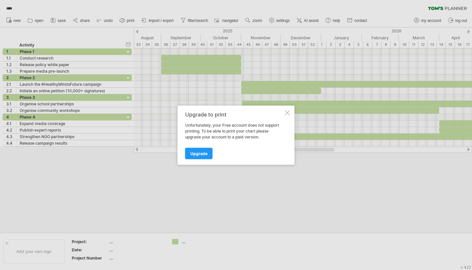
click at [289, 115] on div "Upgrade to print Unfortunately, your Free account does not support printing. To…" at bounding box center [236, 134] width 117 height 59
click at [282, 110] on div "Upgrade to print Unfortunately, your Free account does not support printing. To…" at bounding box center [236, 134] width 117 height 59
click at [288, 107] on div "Upgrade to print Unfortunately, your Free account does not support printing. To…" at bounding box center [236, 134] width 117 height 59
click at [285, 114] on div at bounding box center [287, 112] width 5 height 5
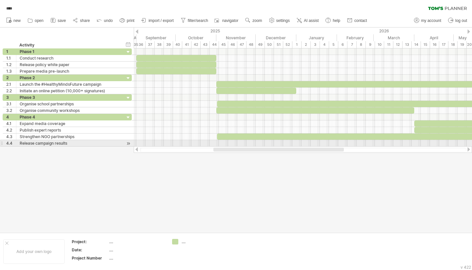
drag, startPoint x: 219, startPoint y: 149, endPoint x: 228, endPoint y: 144, distance: 10.5
click at [228, 144] on div "Trying to reach [DOMAIN_NAME] Connected again... 0% loading... **** clear filte…" at bounding box center [236, 135] width 472 height 270
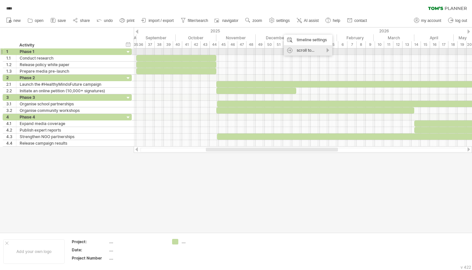
click at [299, 51] on div "scroll to..." at bounding box center [308, 50] width 48 height 10
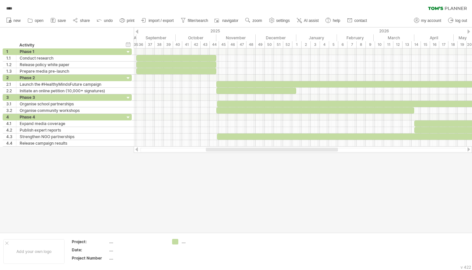
click at [320, 194] on div at bounding box center [236, 130] width 472 height 205
click at [288, 36] on div "timeline settings" at bounding box center [305, 38] width 48 height 10
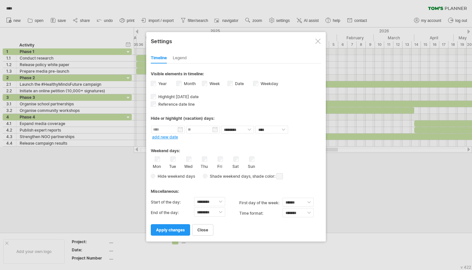
click at [157, 83] on label "Year" at bounding box center [162, 83] width 10 height 5
click at [179, 228] on span "apply changes" at bounding box center [170, 230] width 29 height 5
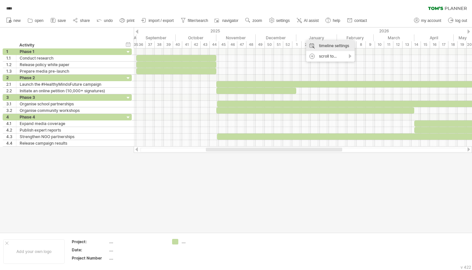
click at [322, 47] on div "timeline settings" at bounding box center [330, 46] width 48 height 10
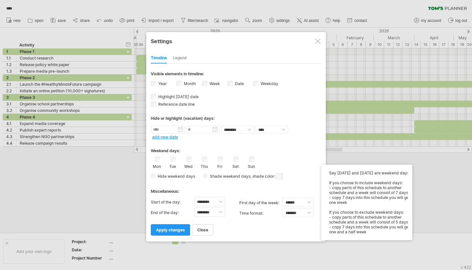
click at [208, 174] on span "Shade weekend days" at bounding box center [228, 176] width 43 height 5
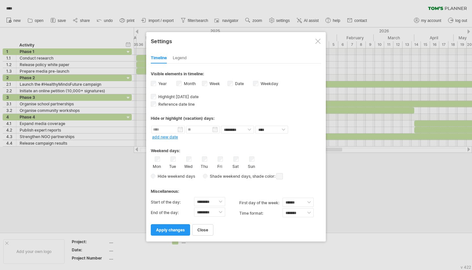
click at [179, 174] on span "Hide weekend days" at bounding box center [175, 176] width 40 height 5
click at [176, 174] on span "Hide weekend days" at bounding box center [175, 176] width 40 height 5
click at [150, 174] on div "**********" at bounding box center [236, 137] width 180 height 210
click at [156, 174] on span "Hide weekend days" at bounding box center [175, 176] width 40 height 5
click at [248, 163] on label "Sun" at bounding box center [251, 166] width 8 height 6
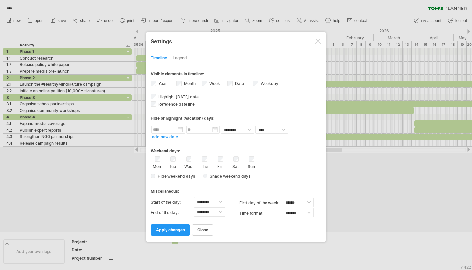
click at [176, 228] on span "apply changes" at bounding box center [170, 230] width 29 height 5
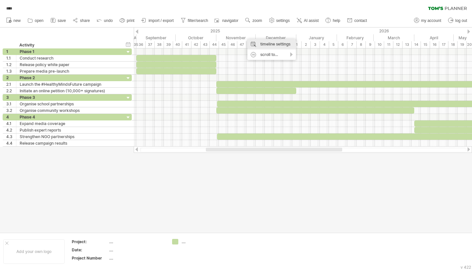
click at [261, 43] on div "timeline settings" at bounding box center [271, 44] width 48 height 10
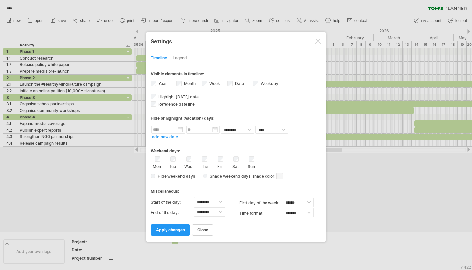
click at [154, 172] on div "Hide weekend days Shade weekend days , shade color: You can choose to shade the…" at bounding box center [236, 177] width 170 height 10
click at [238, 157] on div "Sat" at bounding box center [236, 163] width 8 height 12
click at [180, 228] on span "apply changes" at bounding box center [170, 230] width 29 height 5
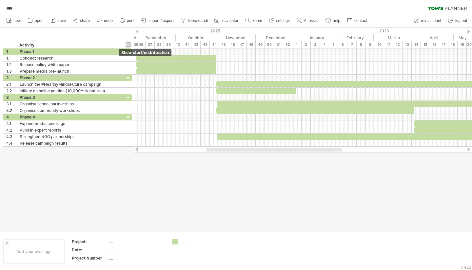
click at [126, 44] on div "hide start/end/duration show start/end/duration" at bounding box center [128, 44] width 6 height 7
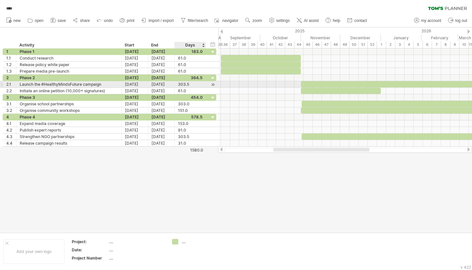
click at [187, 84] on div "303.5" at bounding box center [190, 84] width 25 height 6
click at [196, 156] on div at bounding box center [236, 130] width 472 height 205
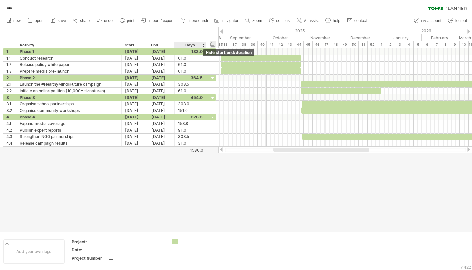
click at [212, 44] on div "hide start/end/duration show start/end/duration" at bounding box center [213, 44] width 6 height 7
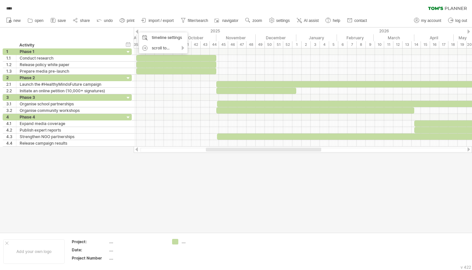
click at [133, 29] on div "hide start/end/duration show start/end/duration ******** Activity" at bounding box center [67, 38] width 134 height 21
click at [53, 21] on rect at bounding box center [52, 20] width 1 height 1
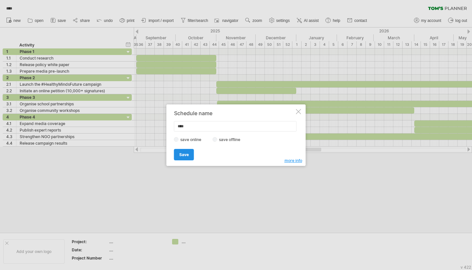
click at [189, 157] on link "Save" at bounding box center [184, 154] width 20 height 11
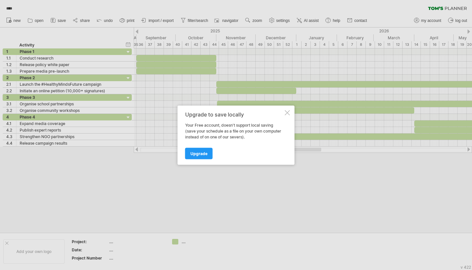
click at [189, 156] on link "Upgrade" at bounding box center [199, 153] width 28 height 11
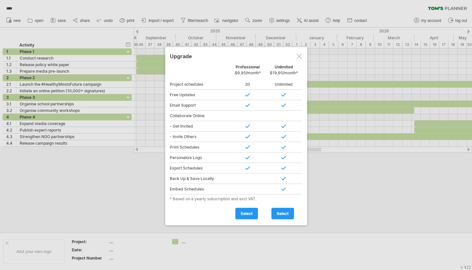
click at [245, 82] on div "20" at bounding box center [248, 84] width 36 height 10
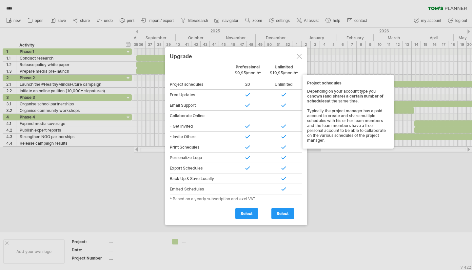
click at [242, 72] on span "$9,95/month*" at bounding box center [248, 72] width 26 height 5
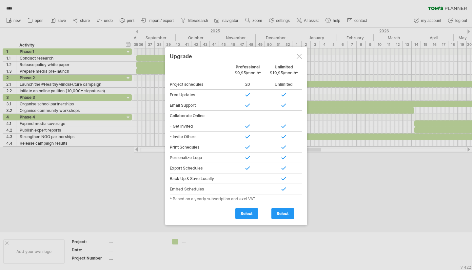
click at [242, 72] on span "$9,95/month*" at bounding box center [248, 72] width 26 height 5
click at [298, 57] on div at bounding box center [298, 56] width 5 height 5
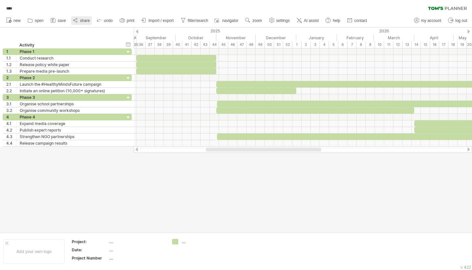
click at [85, 23] on span "share" at bounding box center [85, 20] width 10 height 5
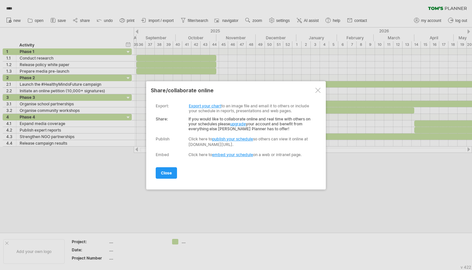
click at [318, 89] on div at bounding box center [317, 90] width 5 height 5
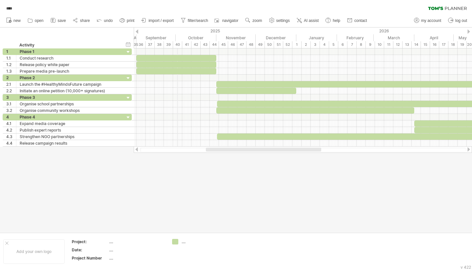
click at [177, 37] on div "October" at bounding box center [196, 37] width 41 height 7
click at [176, 36] on div "October" at bounding box center [196, 37] width 41 height 7
click at [462, 36] on div "May" at bounding box center [473, 37] width 41 height 7
click at [369, 24] on link "contact" at bounding box center [357, 20] width 24 height 9
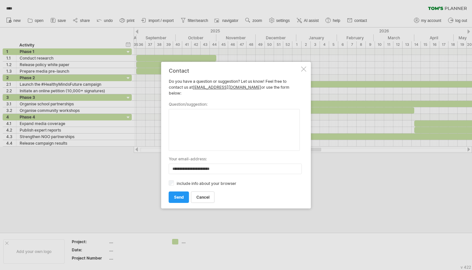
click at [304, 72] on div at bounding box center [303, 69] width 5 height 5
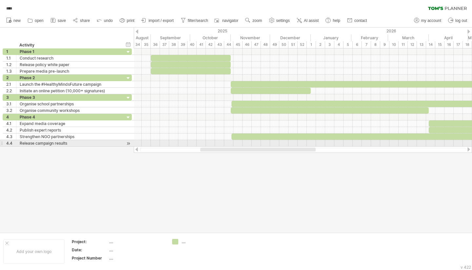
drag, startPoint x: 309, startPoint y: 150, endPoint x: 297, endPoint y: 140, distance: 15.4
click at [298, 141] on div "Trying to reach [DOMAIN_NAME] Connected again... 0% **** clear filter" at bounding box center [236, 135] width 472 height 270
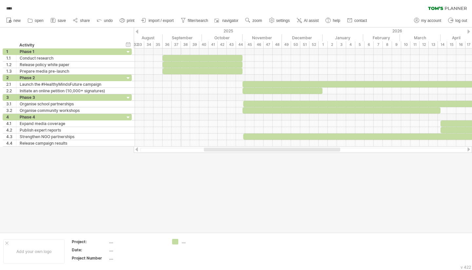
click at [181, 41] on div "38" at bounding box center [185, 44] width 9 height 7
click at [193, 43] on div "39" at bounding box center [194, 44] width 9 height 7
click at [292, 149] on div at bounding box center [272, 150] width 136 height 4
click at [360, 193] on div at bounding box center [236, 130] width 472 height 205
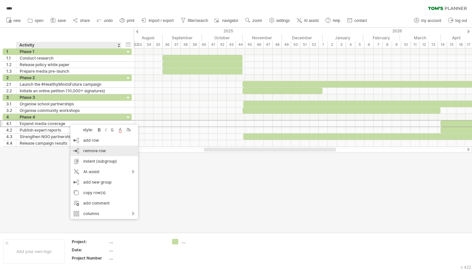
click at [89, 149] on span "remove row" at bounding box center [94, 150] width 23 height 5
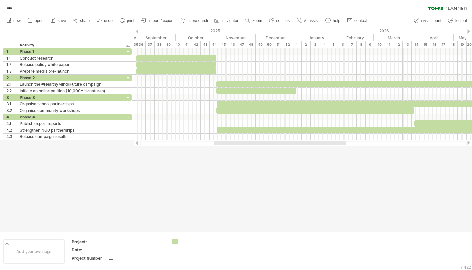
drag, startPoint x: 219, startPoint y: 143, endPoint x: 229, endPoint y: 149, distance: 11.7
click at [229, 149] on div "Trying to reach [DOMAIN_NAME] Connected again... 0% autosave... **** clear filt…" at bounding box center [236, 135] width 472 height 270
click at [229, 41] on div "timeline settings" at bounding box center [238, 36] width 48 height 10
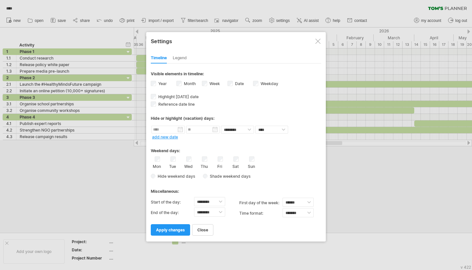
click at [163, 81] on label "Year" at bounding box center [162, 83] width 10 height 5
click at [159, 81] on label "Year" at bounding box center [162, 83] width 10 height 5
click at [172, 228] on span "apply changes" at bounding box center [170, 230] width 29 height 5
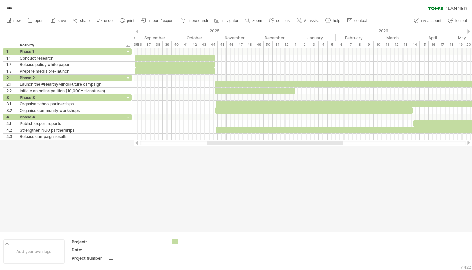
click at [258, 143] on div at bounding box center [274, 143] width 136 height 4
click at [65, 20] on span "save" at bounding box center [62, 20] width 8 height 5
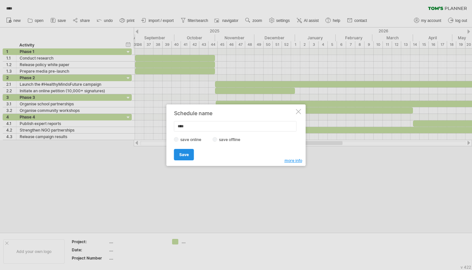
click at [186, 152] on span "Save" at bounding box center [184, 154] width 10 height 5
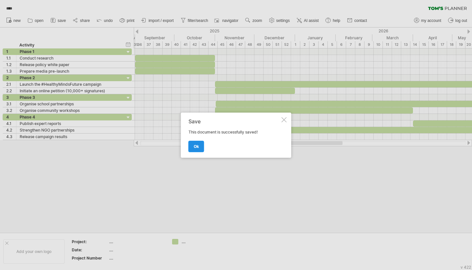
click at [193, 147] on link "ok" at bounding box center [196, 146] width 16 height 11
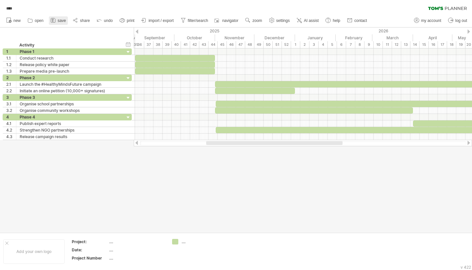
click at [60, 17] on link "save" at bounding box center [58, 20] width 19 height 9
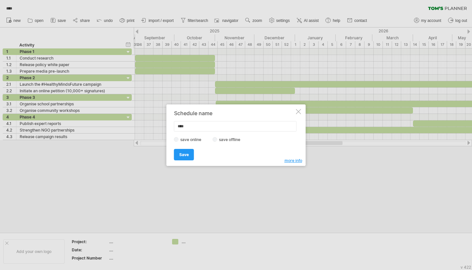
click at [233, 145] on div "Save Save" at bounding box center [234, 151] width 121 height 17
click at [233, 141] on label "save offline" at bounding box center [231, 139] width 29 height 5
click at [182, 156] on span "Save" at bounding box center [184, 154] width 10 height 5
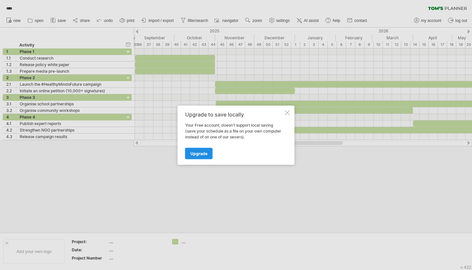
click at [200, 155] on span "Upgrade" at bounding box center [198, 153] width 17 height 5
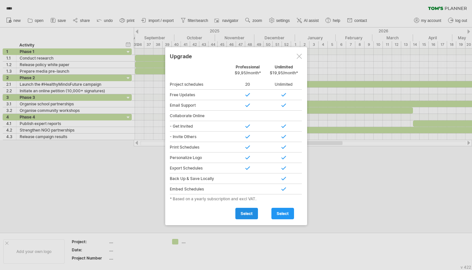
click at [251, 211] on span "select" at bounding box center [246, 213] width 12 height 5
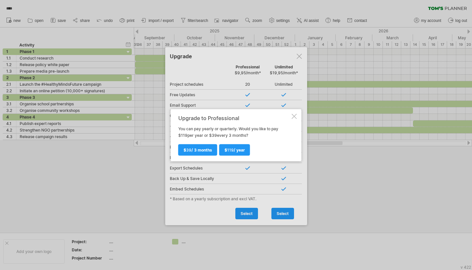
click at [293, 114] on div at bounding box center [294, 116] width 5 height 5
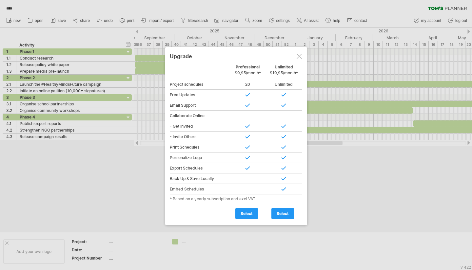
click at [248, 211] on span "select" at bounding box center [246, 213] width 12 height 5
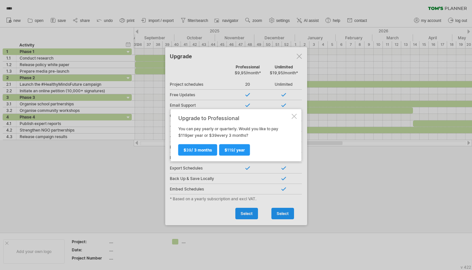
click at [293, 116] on div at bounding box center [294, 116] width 5 height 5
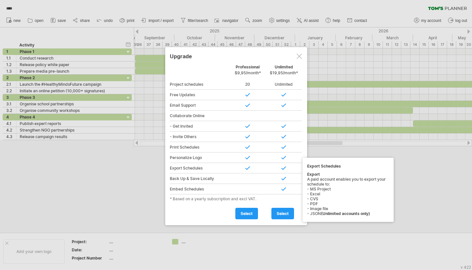
click at [243, 168] on div at bounding box center [248, 168] width 36 height 10
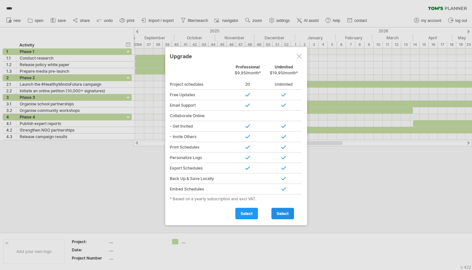
click at [282, 213] on span "select" at bounding box center [282, 213] width 12 height 5
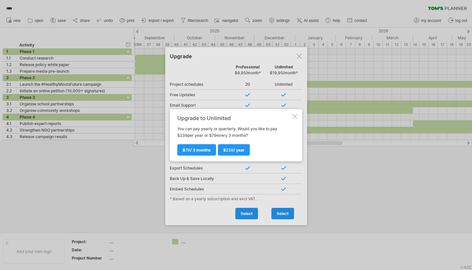
click at [295, 117] on div at bounding box center [294, 116] width 5 height 5
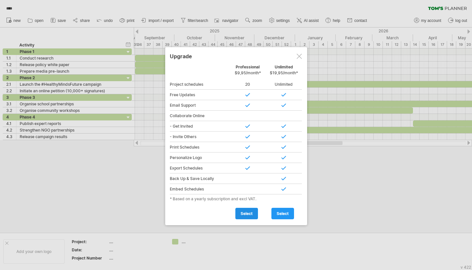
click at [247, 212] on span "select" at bounding box center [246, 213] width 12 height 5
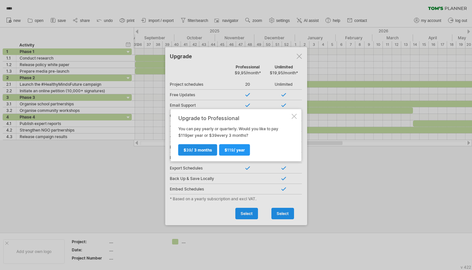
click at [195, 148] on span "$ 39 / 3 months" at bounding box center [197, 149] width 29 height 5
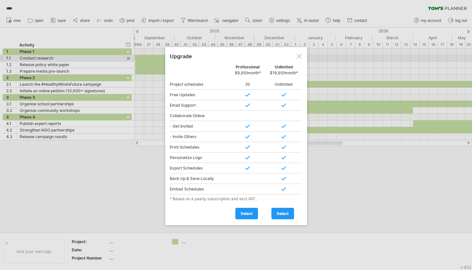
click at [300, 58] on div at bounding box center [298, 56] width 5 height 5
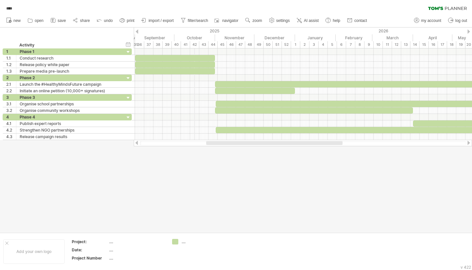
click at [195, 32] on div "2025" at bounding box center [56, 31] width 478 height 7
click at [160, 20] on span "import / export" at bounding box center [160, 20] width 25 height 5
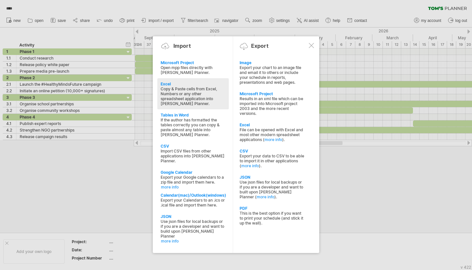
click at [181, 92] on div "Copy & Paste cells from Excel, Numbers or any other spreadsheet application int…" at bounding box center [193, 96] width 65 height 20
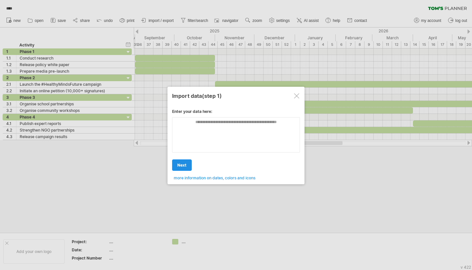
click at [185, 163] on span "next" at bounding box center [181, 165] width 9 height 5
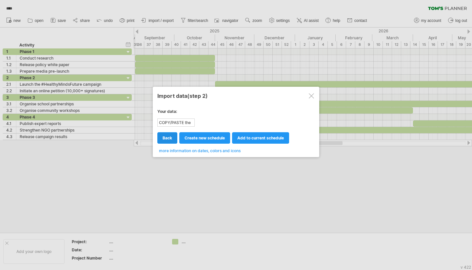
click at [170, 134] on link "back" at bounding box center [167, 137] width 20 height 11
type textarea "**********"
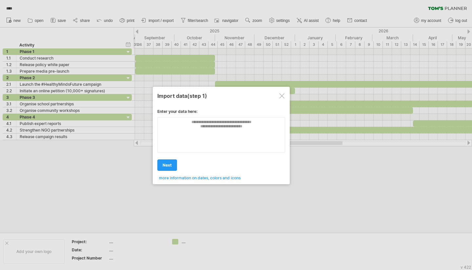
click at [283, 95] on div at bounding box center [281, 95] width 5 height 5
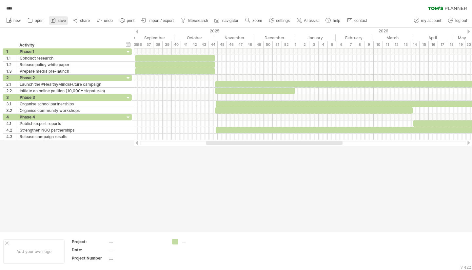
click at [54, 20] on icon at bounding box center [53, 20] width 7 height 7
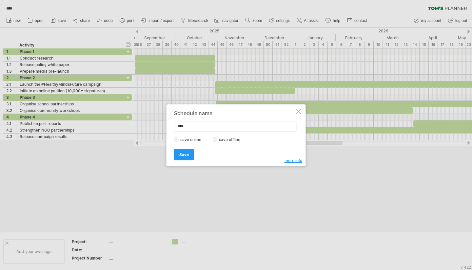
click at [221, 142] on div "save online save offline" at bounding box center [234, 140] width 121 height 6
click at [231, 141] on label "save offline" at bounding box center [231, 139] width 29 height 5
click at [181, 154] on span "Save" at bounding box center [184, 154] width 10 height 5
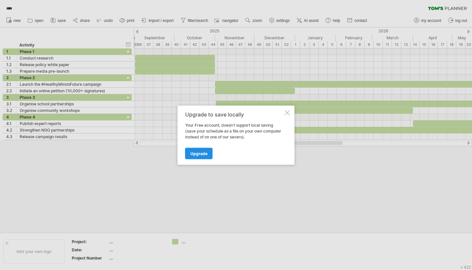
click at [201, 154] on span "Upgrade" at bounding box center [198, 153] width 17 height 5
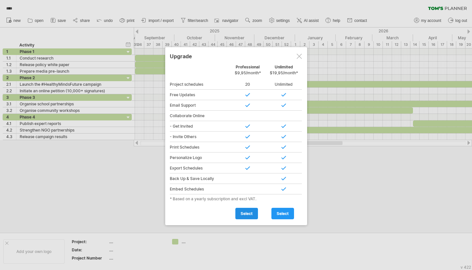
click at [248, 215] on link "select" at bounding box center [246, 213] width 23 height 11
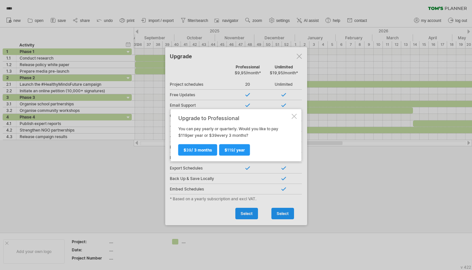
click at [252, 118] on div "Upgrade to Professional" at bounding box center [234, 118] width 112 height 6
click at [299, 116] on div "Upgrade to Professional You can pay yearly or quarterly. Would you like to pay …" at bounding box center [236, 135] width 131 height 52
click at [298, 114] on div "Upgrade to Professional You can pay yearly or quarterly. Would you like to pay …" at bounding box center [236, 135] width 131 height 52
click at [294, 114] on div at bounding box center [294, 116] width 5 height 5
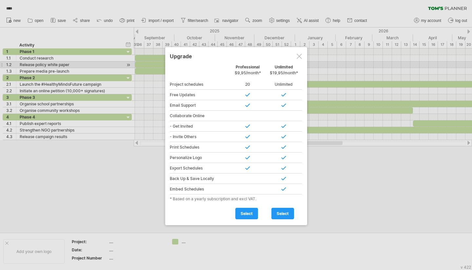
click at [242, 66] on div "Professional $9,95/month*" at bounding box center [248, 72] width 36 height 14
click at [245, 211] on span "select" at bounding box center [246, 213] width 12 height 5
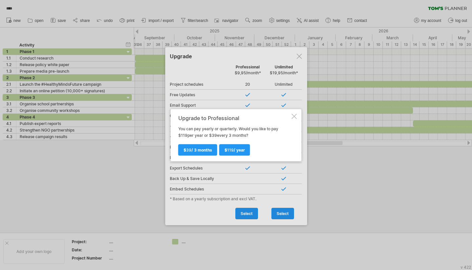
click at [292, 116] on div at bounding box center [294, 116] width 5 height 5
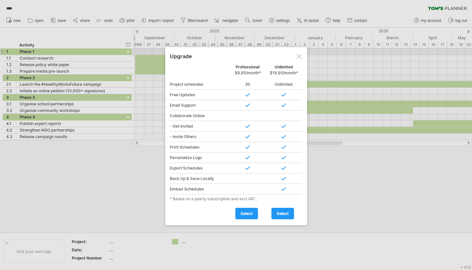
click at [299, 55] on div at bounding box center [298, 56] width 5 height 5
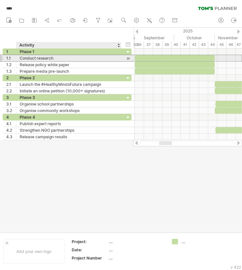
click at [41, 57] on div "Conduct research" at bounding box center [69, 58] width 98 height 6
click at [0, 0] on input "**********" at bounding box center [0, 0] width 0 height 0
click at [55, 57] on input "**********" at bounding box center [69, 58] width 98 height 6
drag, startPoint x: 53, startPoint y: 57, endPoint x: 18, endPoint y: 57, distance: 35.1
click at [18, 57] on div "**********" at bounding box center [68, 58] width 105 height 6
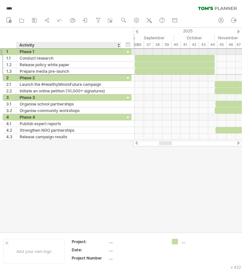
click at [25, 50] on div "Phase 1" at bounding box center [69, 51] width 98 height 6
click at [25, 50] on input "*******" at bounding box center [69, 51] width 98 height 6
drag, startPoint x: 37, startPoint y: 51, endPoint x: 15, endPoint y: 51, distance: 21.3
click at [15, 51] on div "1 ******* Phase 1" at bounding box center [67, 51] width 129 height 7
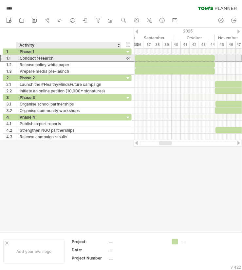
click at [49, 58] on div "Conduct research" at bounding box center [69, 58] width 98 height 6
click at [0, 0] on input "**********" at bounding box center [0, 0] width 0 height 0
drag, startPoint x: 53, startPoint y: 58, endPoint x: 25, endPoint y: 58, distance: 27.8
click at [25, 58] on input "**********" at bounding box center [69, 58] width 98 height 6
drag, startPoint x: 19, startPoint y: 57, endPoint x: 53, endPoint y: 56, distance: 34.4
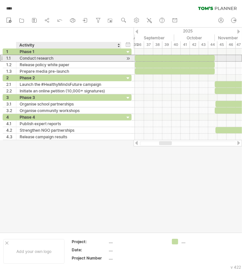
click at [53, 56] on div "**********" at bounding box center [68, 58] width 105 height 6
click at [52, 56] on input "**********" at bounding box center [69, 58] width 98 height 6
click at [52, 57] on input "**********" at bounding box center [69, 58] width 98 height 6
drag, startPoint x: 55, startPoint y: 58, endPoint x: 18, endPoint y: 59, distance: 37.7
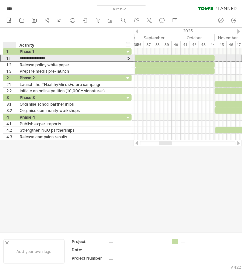
click at [18, 59] on div "**********" at bounding box center [68, 58] width 105 height 6
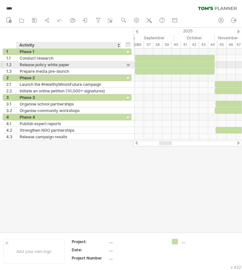
click at [43, 62] on div "Release policy white paper" at bounding box center [69, 65] width 98 height 6
click at [61, 65] on input "**********" at bounding box center [69, 65] width 98 height 6
click at [68, 65] on input "**********" at bounding box center [69, 65] width 98 height 6
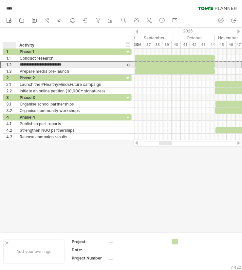
drag, startPoint x: 69, startPoint y: 65, endPoint x: 19, endPoint y: 66, distance: 50.8
click at [19, 66] on div "**********" at bounding box center [68, 65] width 105 height 6
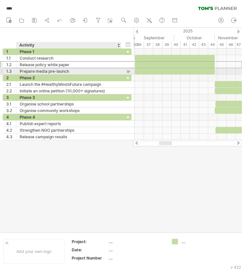
click at [59, 71] on div "Prepare media pre-launch" at bounding box center [69, 71] width 98 height 6
drag, startPoint x: 59, startPoint y: 71, endPoint x: 67, endPoint y: 71, distance: 8.5
click at [60, 71] on input "**********" at bounding box center [69, 71] width 98 height 6
click at [69, 70] on input "**********" at bounding box center [69, 71] width 98 height 6
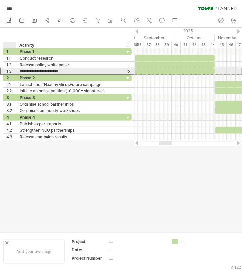
drag, startPoint x: 68, startPoint y: 71, endPoint x: 17, endPoint y: 72, distance: 51.1
click at [17, 72] on div "**********" at bounding box center [68, 71] width 105 height 6
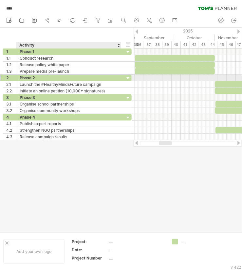
click at [23, 78] on div "Phase 2" at bounding box center [69, 78] width 98 height 6
click at [36, 77] on input "*******" at bounding box center [69, 78] width 98 height 6
drag, startPoint x: 36, startPoint y: 77, endPoint x: 22, endPoint y: 78, distance: 14.4
click at [22, 78] on input "*******" at bounding box center [69, 78] width 98 height 6
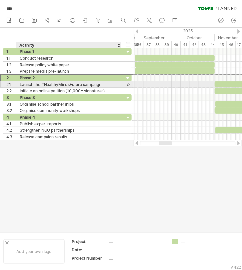
click at [53, 80] on div "Phase 2" at bounding box center [69, 78] width 98 height 6
click at [73, 82] on div "Launch the #HealthyMindsFuture campaign" at bounding box center [69, 84] width 98 height 6
click at [0, 0] on input "**********" at bounding box center [0, 0] width 0 height 0
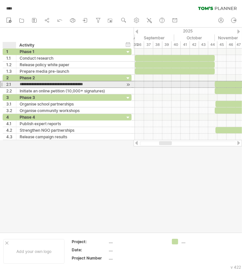
drag, startPoint x: 105, startPoint y: 85, endPoint x: 8, endPoint y: 87, distance: 97.0
click at [8, 87] on div "**********" at bounding box center [67, 84] width 129 height 7
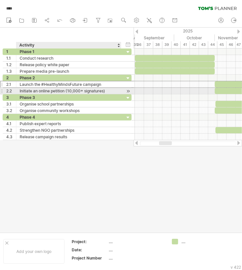
drag, startPoint x: 82, startPoint y: 90, endPoint x: 85, endPoint y: 90, distance: 3.6
click at [82, 90] on div "Initiate an online petition (10,000+ signatures)" at bounding box center [69, 91] width 98 height 6
click at [114, 90] on input "**********" at bounding box center [69, 91] width 98 height 6
drag, startPoint x: 114, startPoint y: 90, endPoint x: 32, endPoint y: 92, distance: 81.9
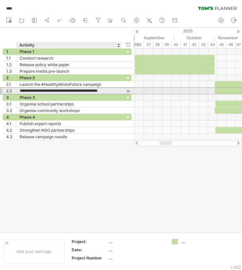
click at [32, 92] on input "**********" at bounding box center [69, 91] width 98 height 6
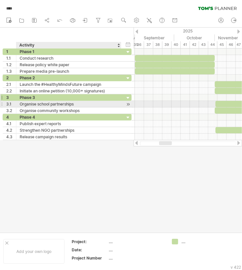
click at [51, 100] on div "3 ******* Phase 3" at bounding box center [67, 97] width 129 height 7
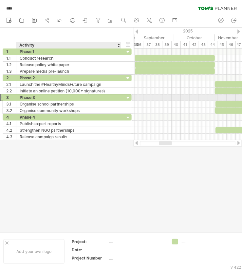
click at [50, 95] on div "Phase 3" at bounding box center [69, 97] width 98 height 6
click at [0, 0] on input "*******" at bounding box center [0, 0] width 0 height 0
click at [50, 95] on input "*******" at bounding box center [69, 97] width 98 height 6
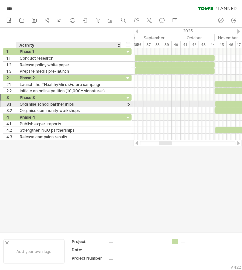
click at [48, 103] on div "Organise school partnerships" at bounding box center [69, 104] width 98 height 6
click at [48, 103] on input "**********" at bounding box center [69, 104] width 98 height 6
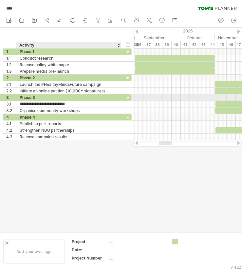
click at [85, 99] on div "Phase 3" at bounding box center [69, 97] width 98 height 6
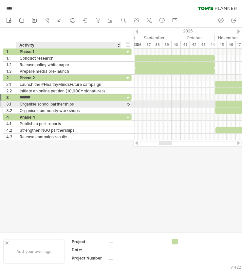
click at [75, 102] on div "Organise school partnerships" at bounding box center [69, 104] width 98 height 6
click at [75, 102] on input "**********" at bounding box center [69, 104] width 98 height 6
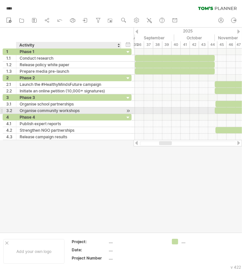
click at [66, 110] on div "Organise community workshops" at bounding box center [69, 110] width 98 height 6
click at [66, 110] on input "**********" at bounding box center [69, 110] width 98 height 6
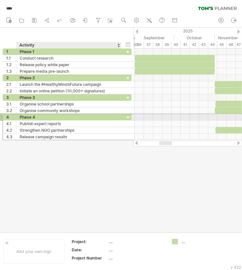
click at [50, 116] on div "Phase 4" at bounding box center [69, 117] width 98 height 6
click at [0, 0] on input "*******" at bounding box center [0, 0] width 0 height 0
click at [50, 116] on input "*******" at bounding box center [69, 117] width 98 height 6
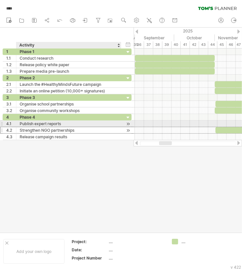
click at [41, 127] on div "Strengthen NGO partnerships" at bounding box center [69, 130] width 98 height 6
click at [43, 123] on div "Publish expert reports" at bounding box center [69, 124] width 98 height 6
click at [43, 123] on input "**********" at bounding box center [69, 124] width 98 height 6
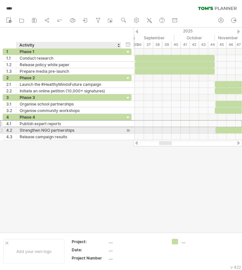
click at [61, 129] on div "Strengthen NGO partnerships" at bounding box center [69, 130] width 98 height 6
click at [61, 129] on input "**********" at bounding box center [69, 130] width 98 height 6
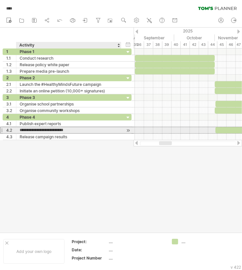
click at [61, 129] on input "**********" at bounding box center [69, 130] width 98 height 6
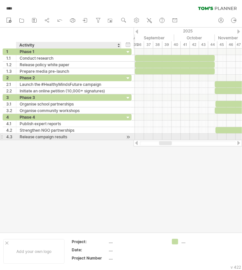
click at [26, 134] on div "Release campaign results" at bounding box center [69, 137] width 98 height 6
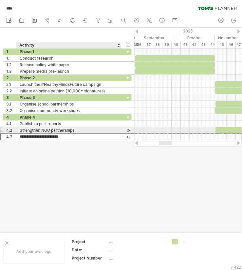
click at [26, 134] on input "**********" at bounding box center [69, 137] width 98 height 6
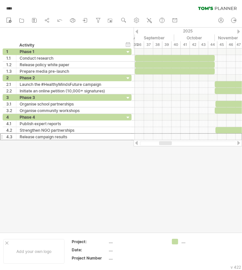
drag, startPoint x: 139, startPoint y: 216, endPoint x: 138, endPoint y: 211, distance: 4.7
click at [139, 216] on div at bounding box center [121, 130] width 242 height 205
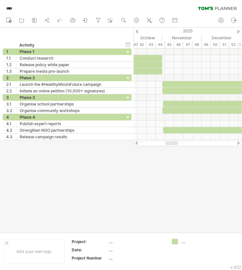
drag, startPoint x: 165, startPoint y: 144, endPoint x: 172, endPoint y: 147, distance: 7.0
click at [172, 147] on div "Trying to reach [DOMAIN_NAME] Connected again... 0% autosave... **** clear filt…" at bounding box center [121, 135] width 242 height 270
drag, startPoint x: 173, startPoint y: 143, endPoint x: 161, endPoint y: 144, distance: 12.2
click at [172, 143] on div at bounding box center [172, 143] width 13 height 4
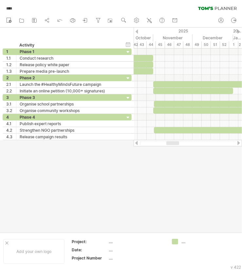
click at [172, 143] on div at bounding box center [172, 143] width 13 height 4
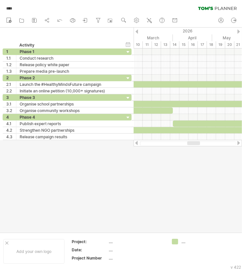
drag, startPoint x: 175, startPoint y: 144, endPoint x: 196, endPoint y: 149, distance: 21.5
click at [196, 149] on div "Trying to reach [DOMAIN_NAME] Connected again... 0% autosave... **** clear filt…" at bounding box center [121, 135] width 242 height 270
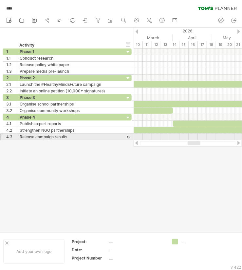
click at [173, 135] on div at bounding box center [188, 137] width 108 height 7
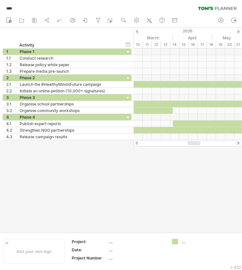
click at [174, 145] on div at bounding box center [188, 143] width 108 height 7
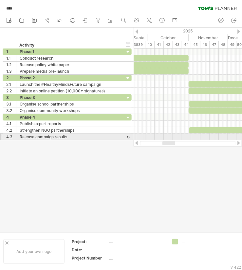
drag, startPoint x: 198, startPoint y: 144, endPoint x: 149, endPoint y: 149, distance: 49.1
click at [174, 139] on div "Trying to reach [DOMAIN_NAME] Connected again... 0% autosave... **** clear filt…" at bounding box center [121, 135] width 242 height 270
